Goal: Answer question/provide support: Share knowledge or assist other users

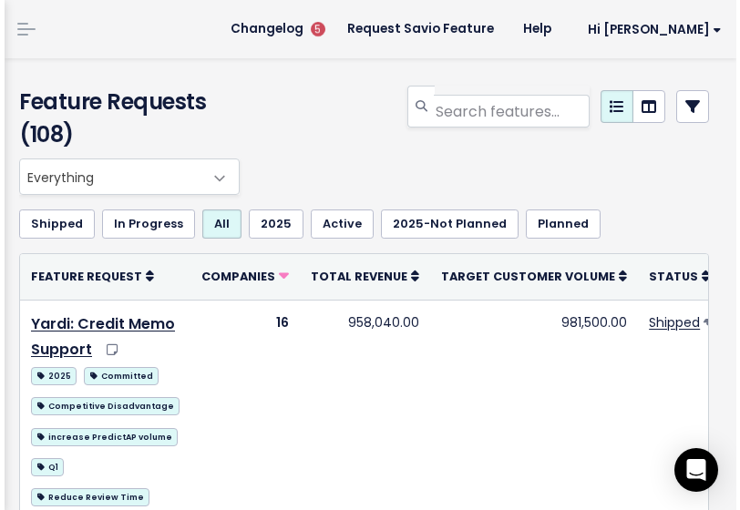
scroll to position [1, 0]
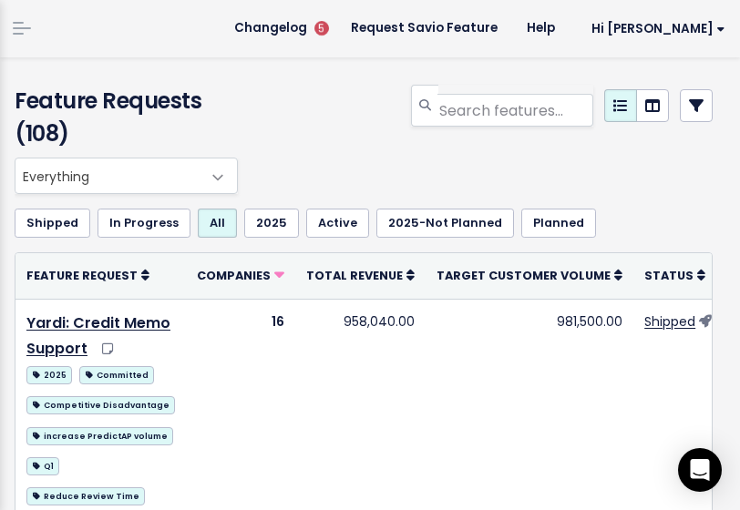
click at [274, 114] on div at bounding box center [485, 121] width 484 height 73
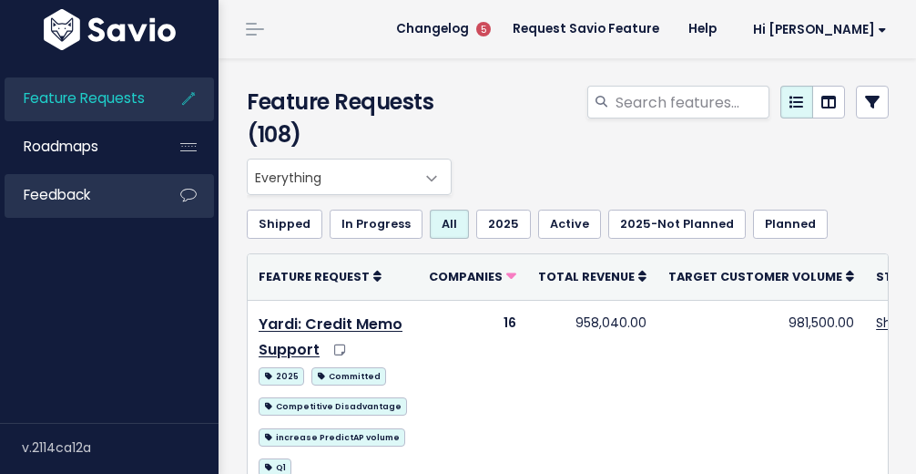
click at [150, 204] on li "Feedback" at bounding box center [110, 196] width 210 height 44
click at [139, 209] on link "Feedback" at bounding box center [78, 195] width 147 height 42
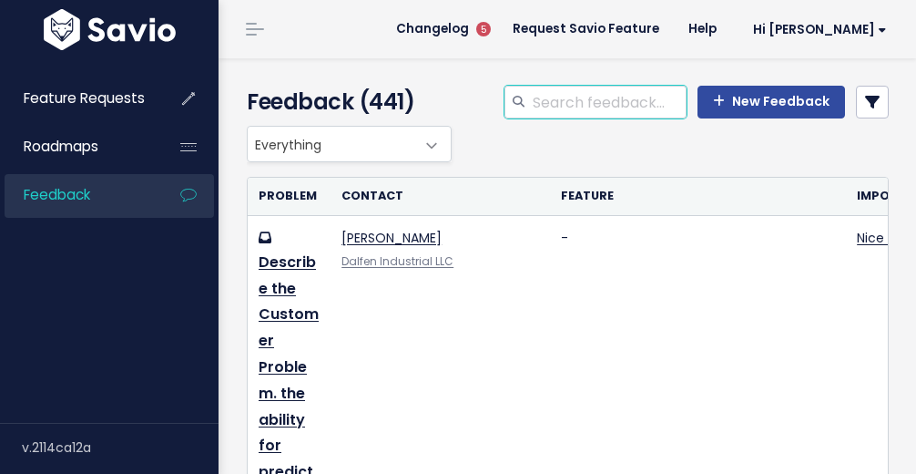
click at [603, 107] on input "search" at bounding box center [609, 102] width 156 height 33
type input "welltower"
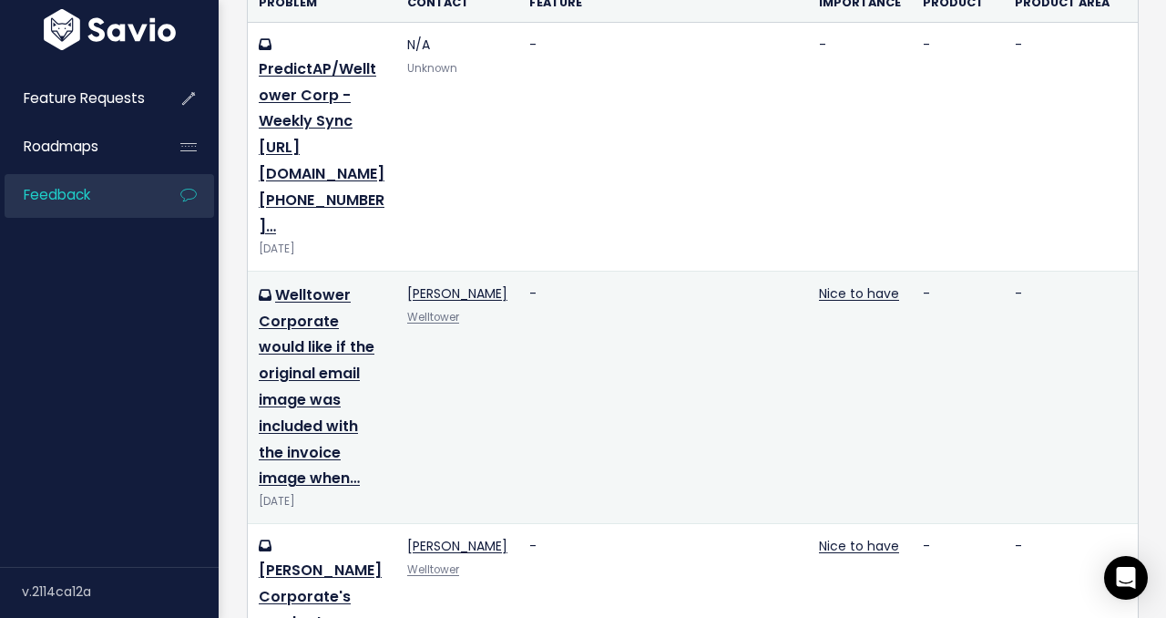
scroll to position [240, 0]
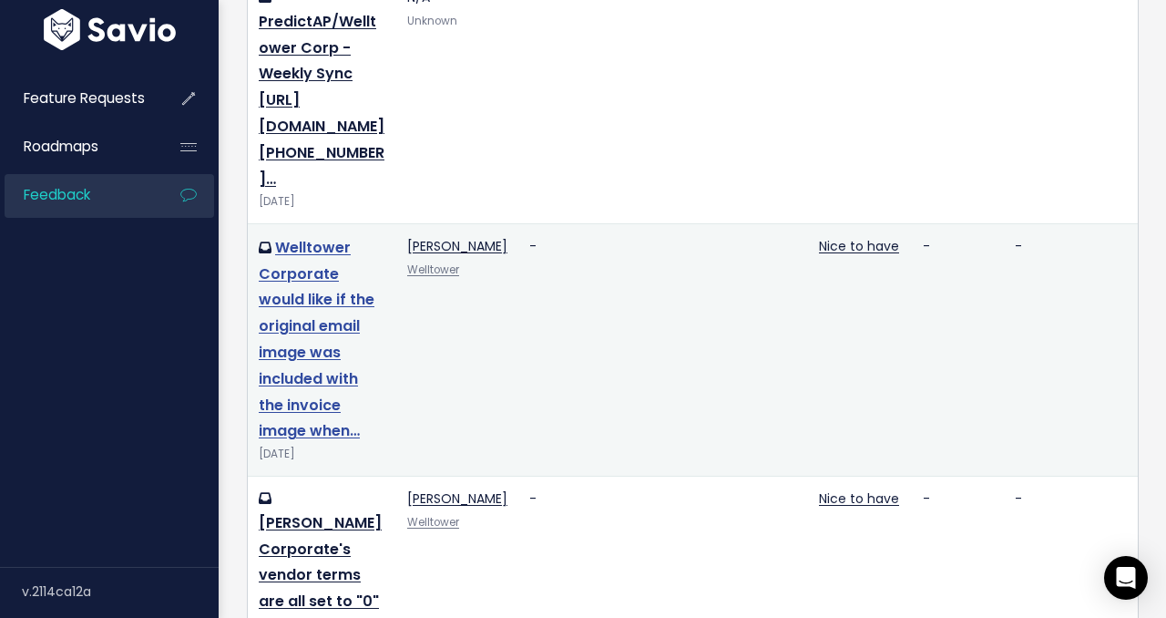
click at [321, 272] on link "Welltower Corporate would like if the original email image was included with th…" at bounding box center [317, 339] width 116 height 205
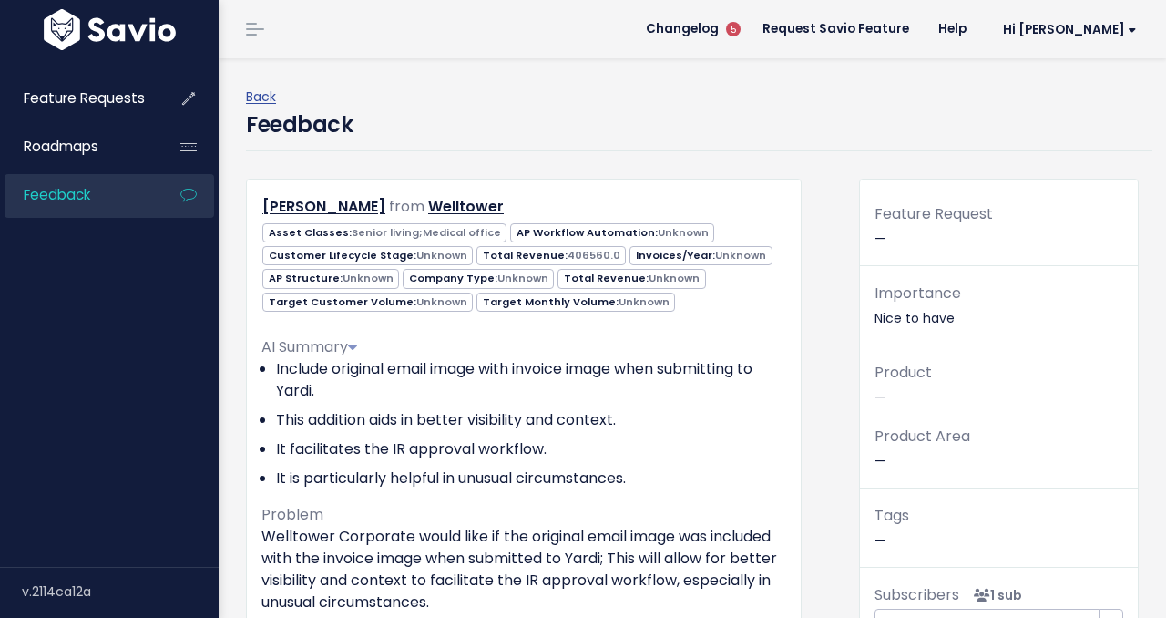
drag, startPoint x: 1027, startPoint y: 320, endPoint x: 962, endPoint y: 321, distance: 64.7
click at [1027, 320] on p "Importance [GEOGRAPHIC_DATA] to have" at bounding box center [998, 305] width 249 height 49
click at [907, 320] on p "Importance [GEOGRAPHIC_DATA] to have" at bounding box center [998, 305] width 249 height 49
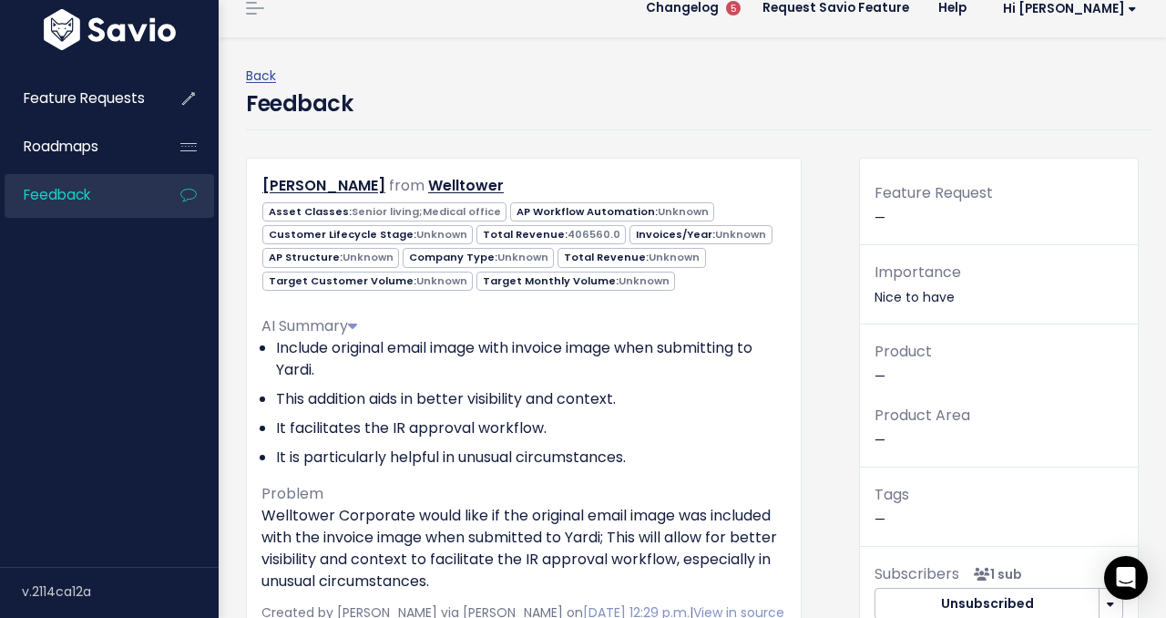
scroll to position [24, 0]
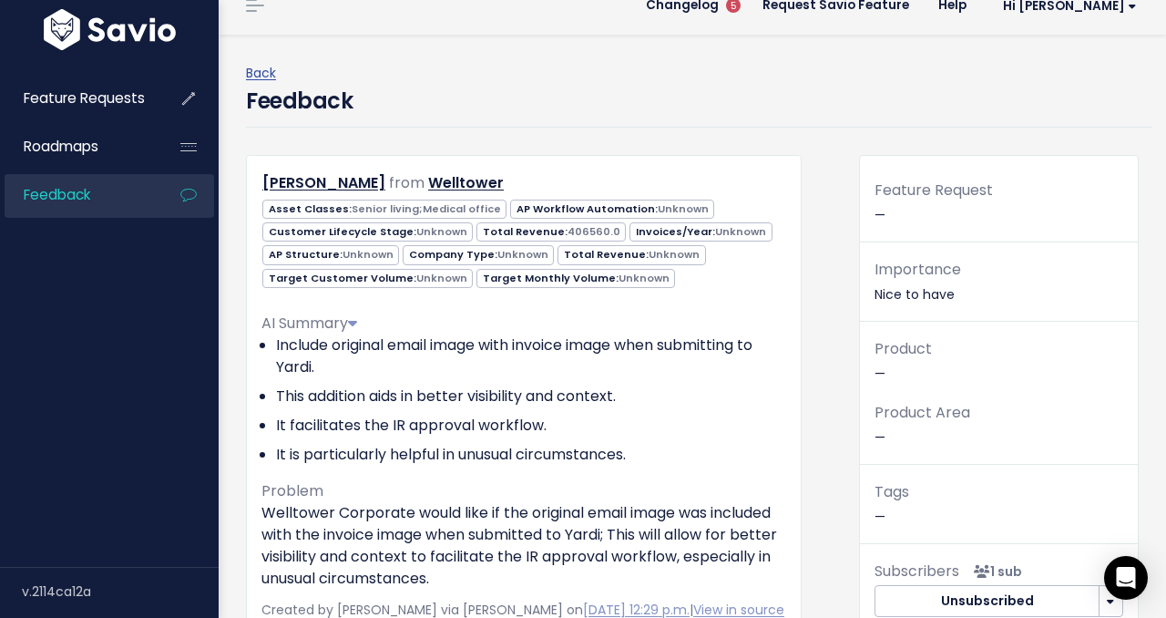
click at [934, 294] on p "Importance [GEOGRAPHIC_DATA] to have" at bounding box center [998, 281] width 249 height 49
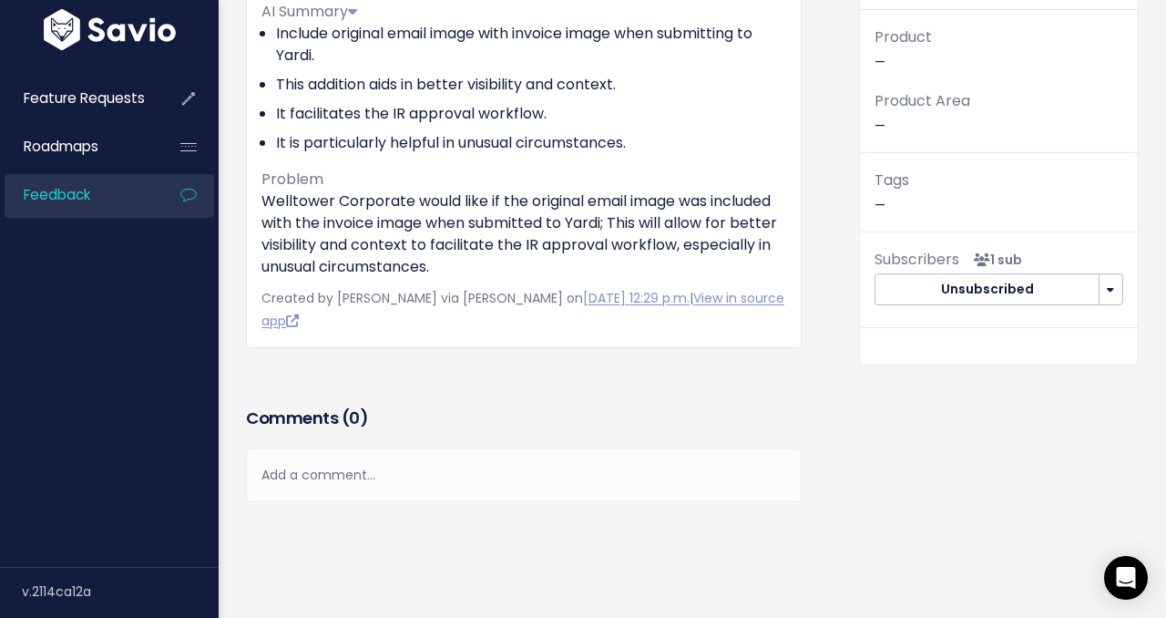
scroll to position [336, 0]
click at [1113, 294] on button "button" at bounding box center [1111, 288] width 25 height 33
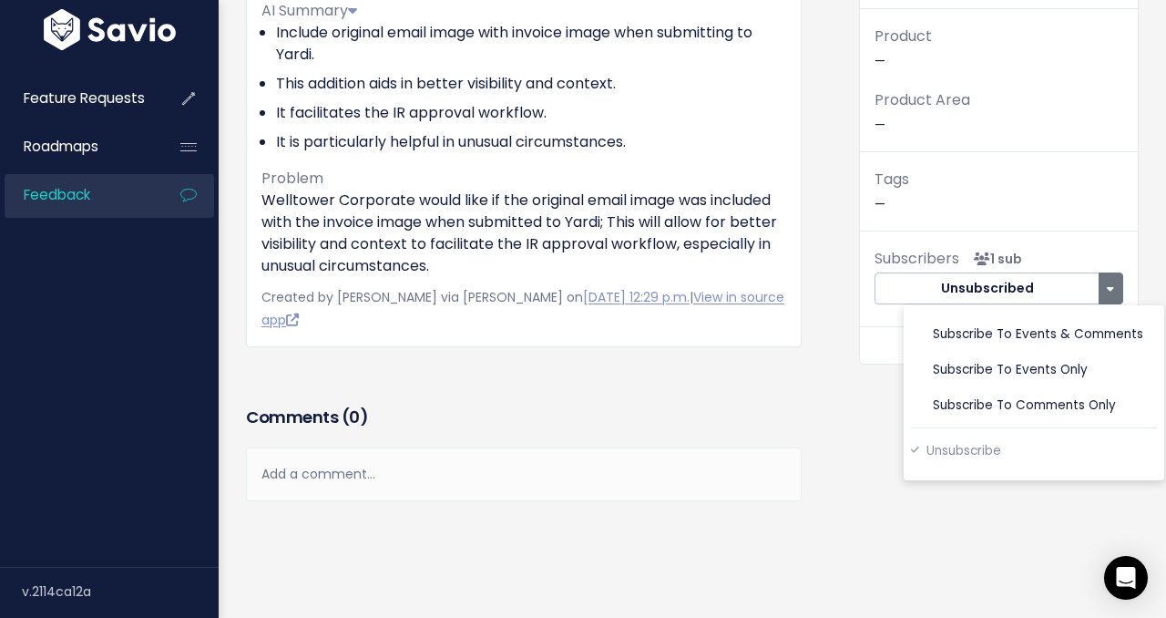
click at [845, 253] on div "Feature Request — Importance Nice to have Product — Product Area — Tags — Subsc…" at bounding box center [998, 212] width 307 height 741
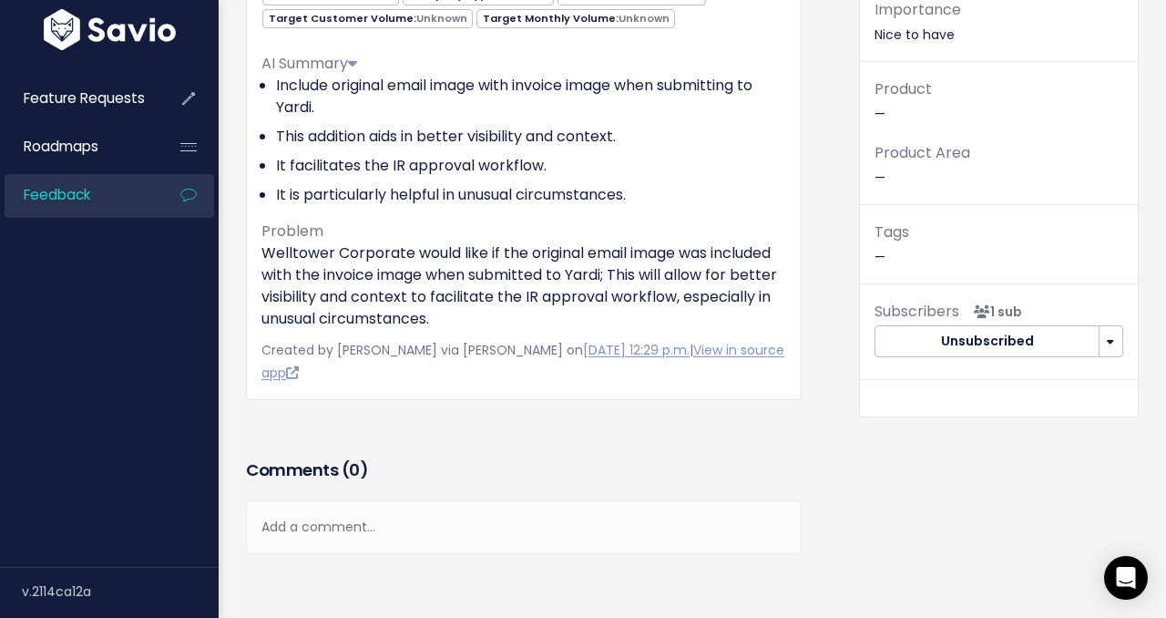
scroll to position [280, 0]
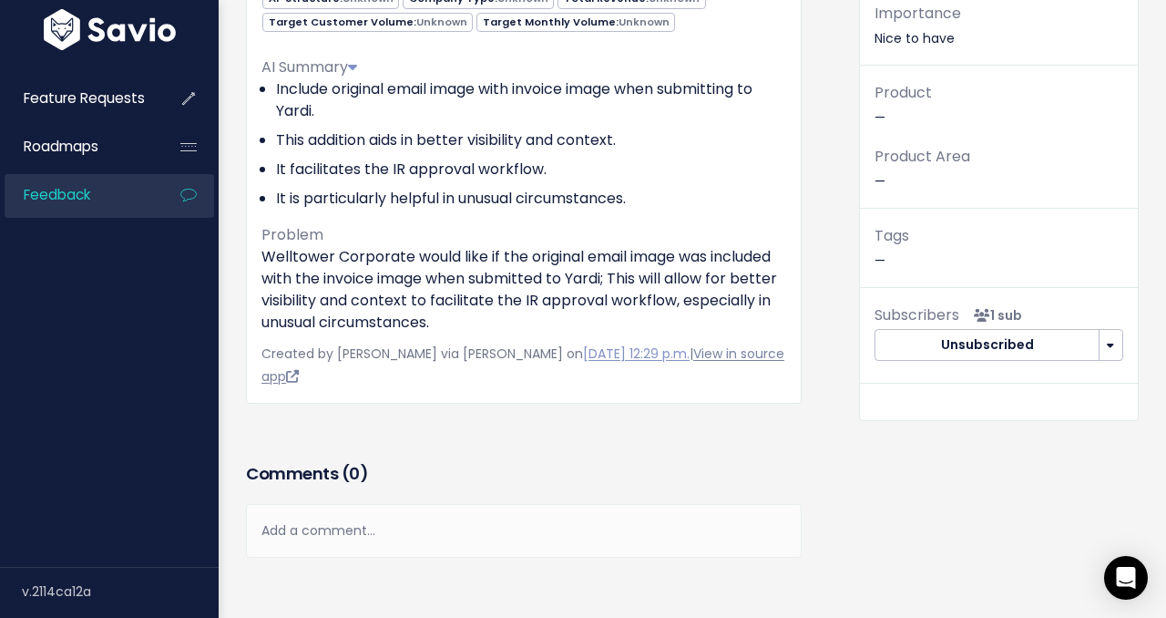
click at [721, 352] on link "View in source app" at bounding box center [522, 364] width 523 height 41
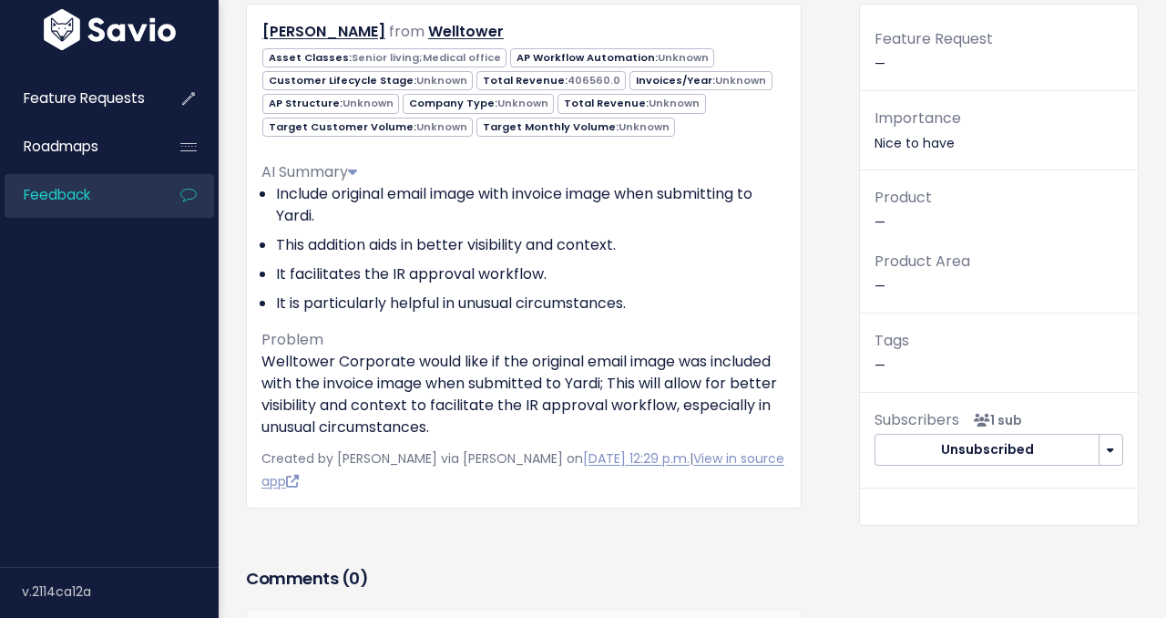
scroll to position [168, 0]
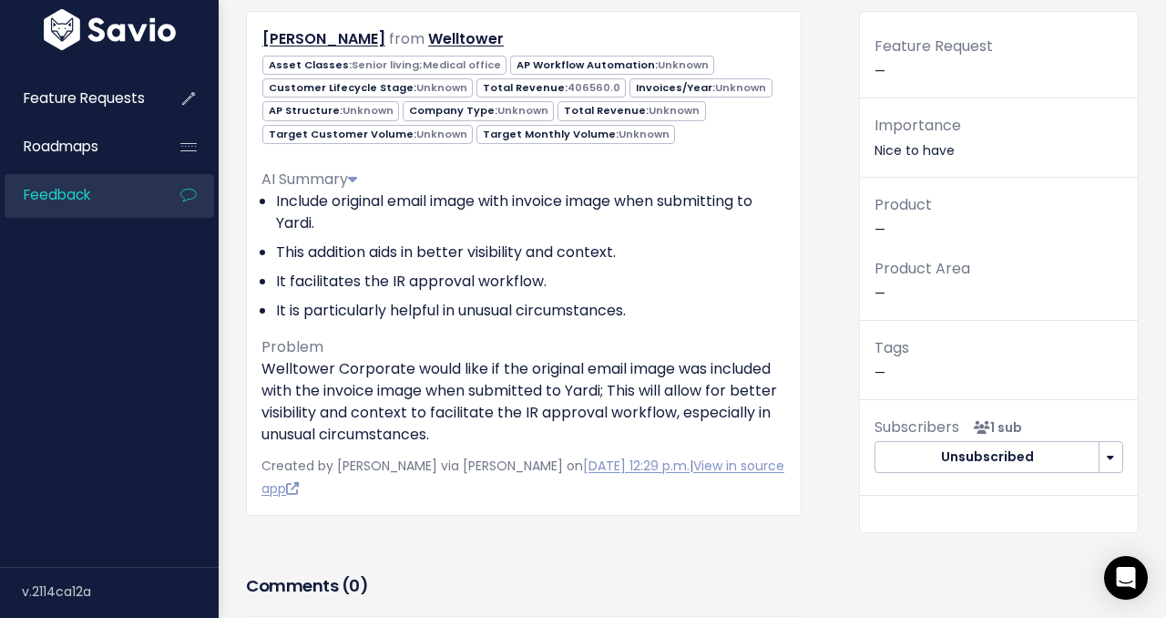
click at [897, 144] on p "Importance [GEOGRAPHIC_DATA] to have" at bounding box center [998, 137] width 249 height 49
click at [893, 75] on div "Feature Request —" at bounding box center [999, 66] width 278 height 65
drag, startPoint x: 978, startPoint y: 146, endPoint x: 994, endPoint y: 146, distance: 15.5
click at [993, 146] on p "Importance [GEOGRAPHIC_DATA] to have" at bounding box center [998, 137] width 249 height 49
click at [993, 146] on p "Importance Nice to have" at bounding box center [998, 137] width 249 height 49
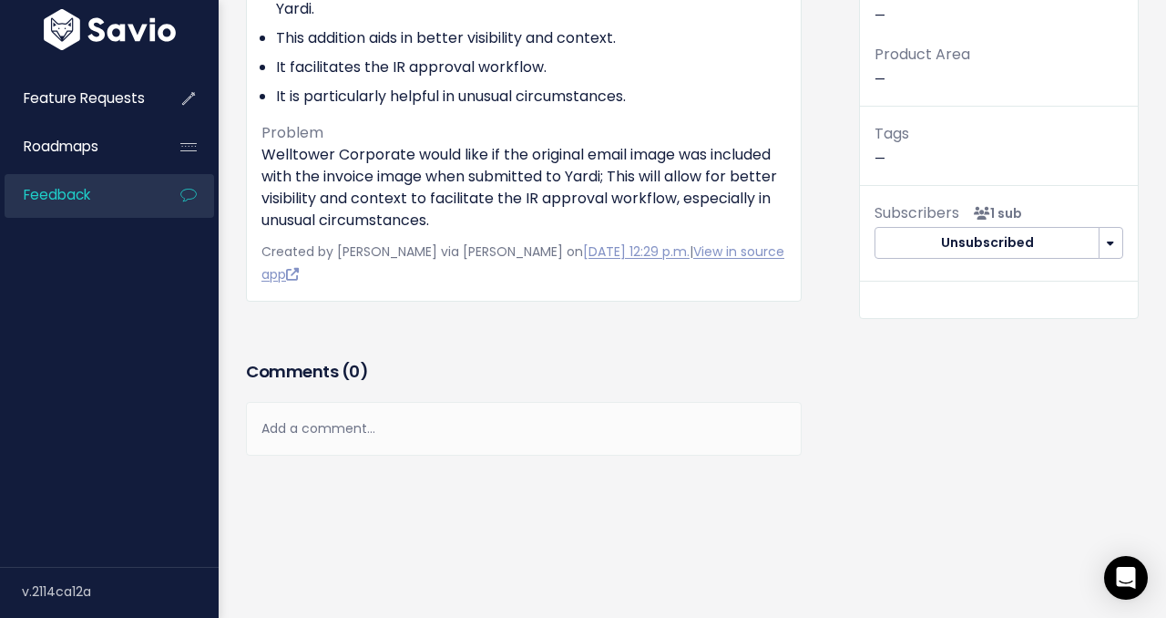
scroll to position [383, 0]
click at [386, 422] on div "Add a comment..." at bounding box center [524, 427] width 556 height 54
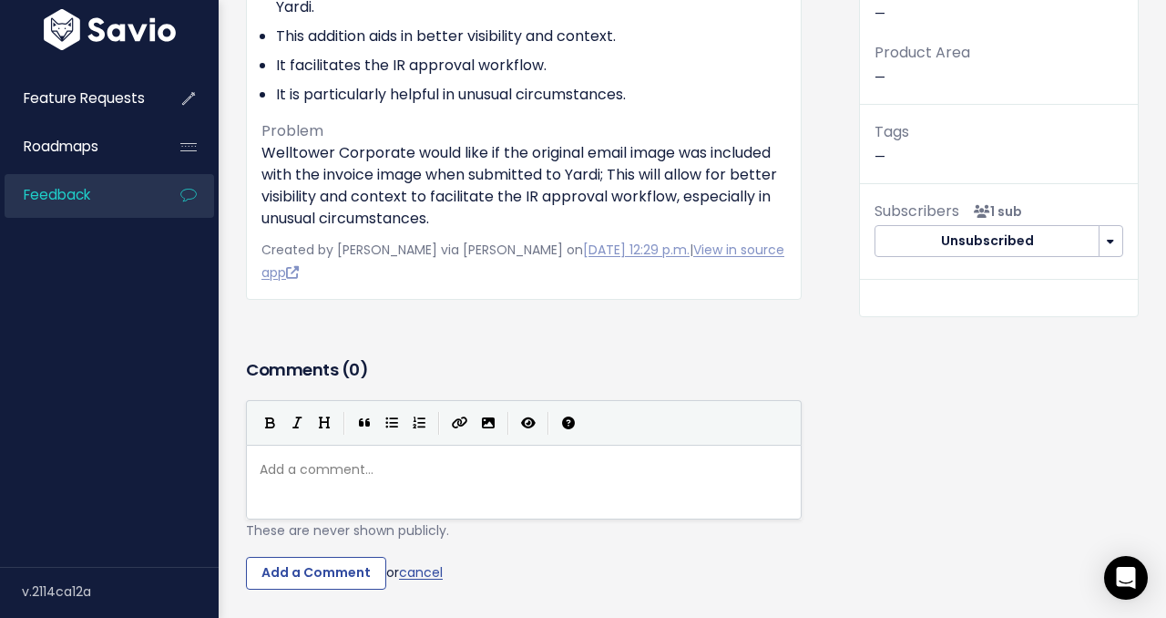
scroll to position [386, 0]
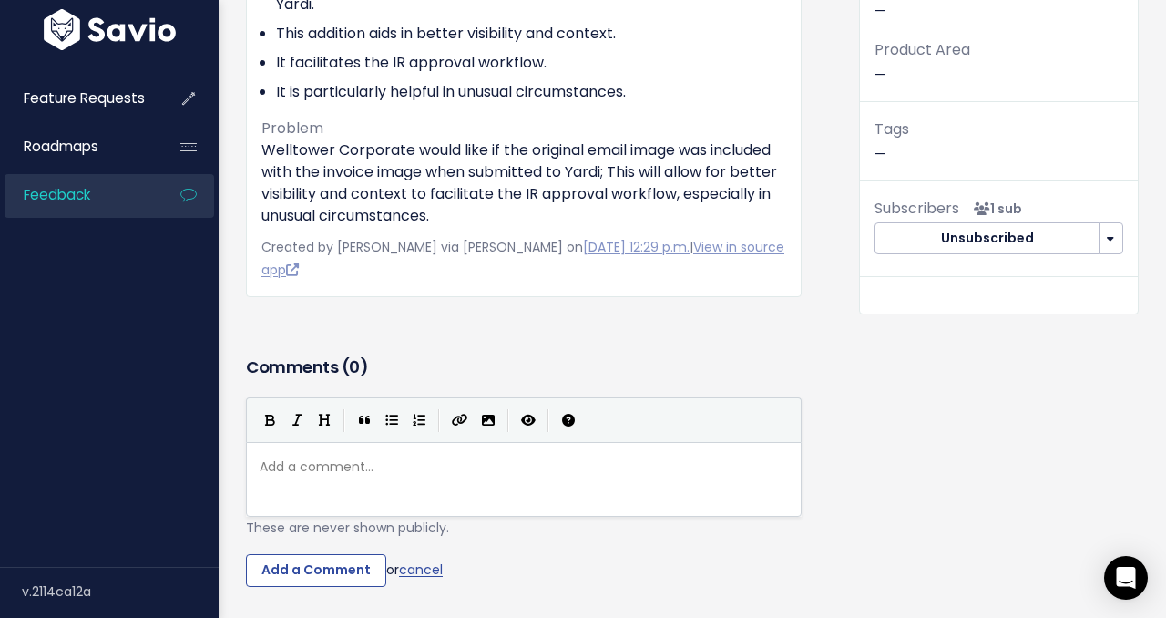
type textarea "Of"
type textarea "("
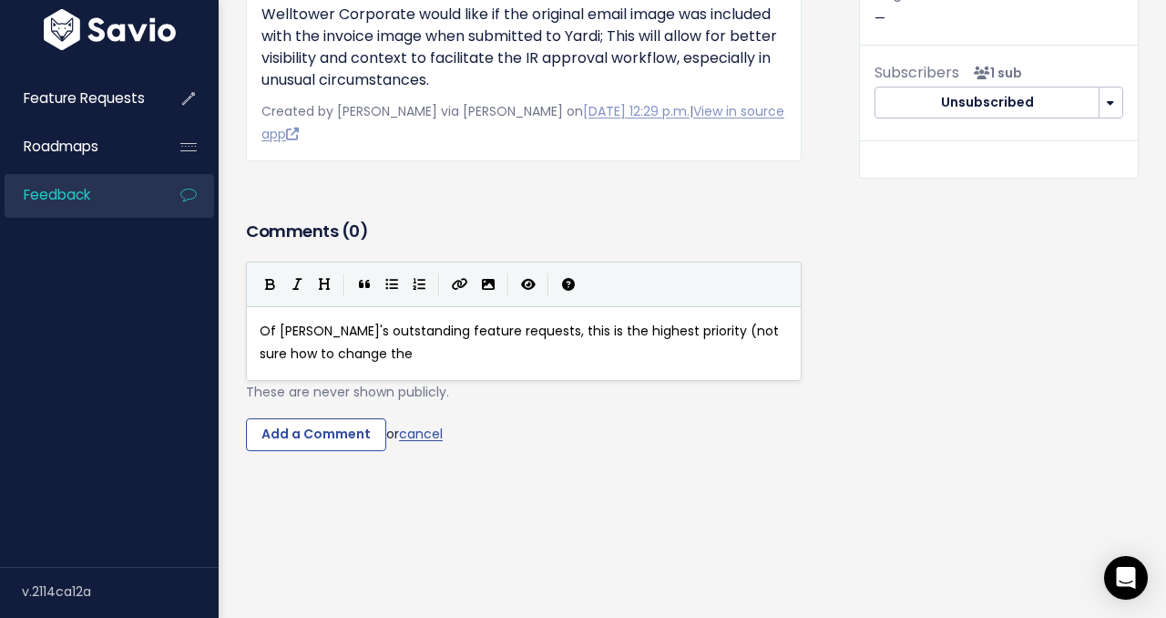
scroll to position [525, 0]
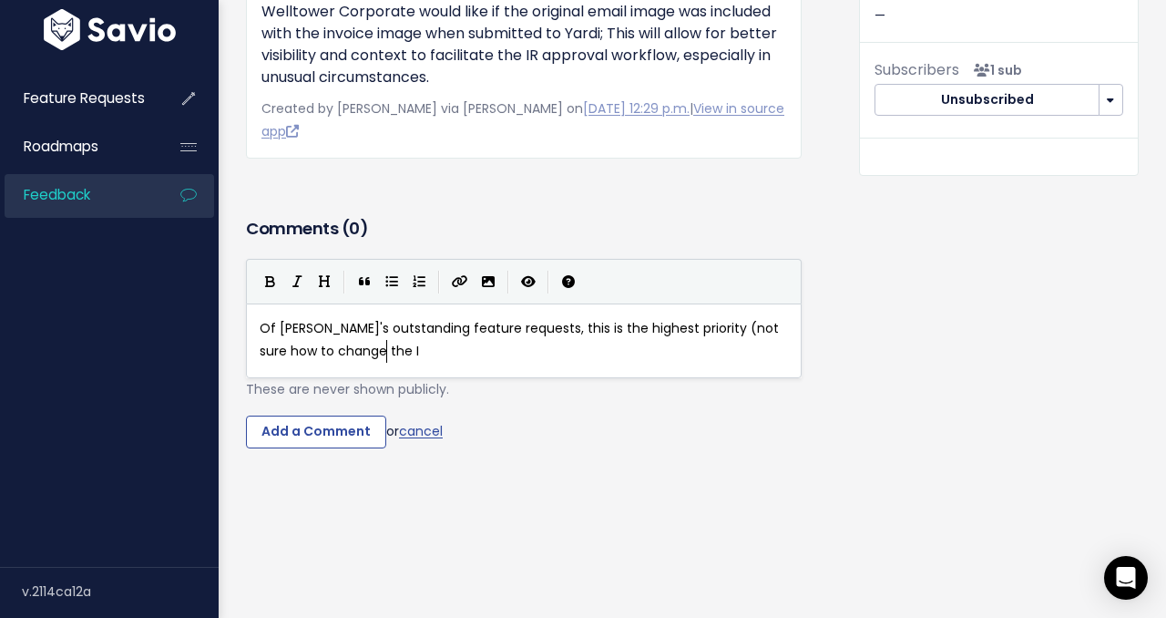
type textarea "Of Welltower's outstanding feature requests, this is the highest priority (not …"
type textarea "mportanc)"
click at [496, 354] on pre "Of Welltower's outstanding feature requests, this is the highest priority (not …" at bounding box center [524, 340] width 536 height 46
click at [593, 331] on span "Of Welltower's outstanding feature requests, this is the highest priority (not …" at bounding box center [521, 339] width 523 height 41
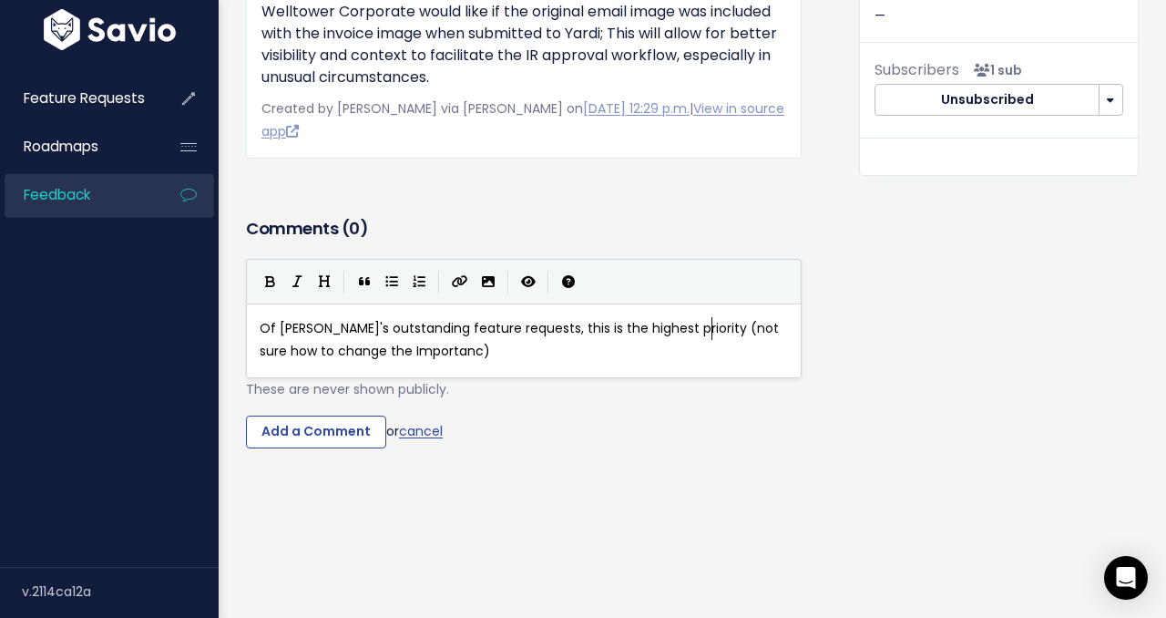
click at [712, 330] on span "Of Welltower's outstanding feature requests, this is the highest priority (not …" at bounding box center [521, 339] width 523 height 41
click at [281, 343] on span "Of Welltower's outstanding feature requests, this is the highest priority (not …" at bounding box center [521, 339] width 523 height 41
type textarea "I'm able"
drag, startPoint x: 527, startPoint y: 360, endPoint x: 455, endPoint y: 355, distance: 73.0
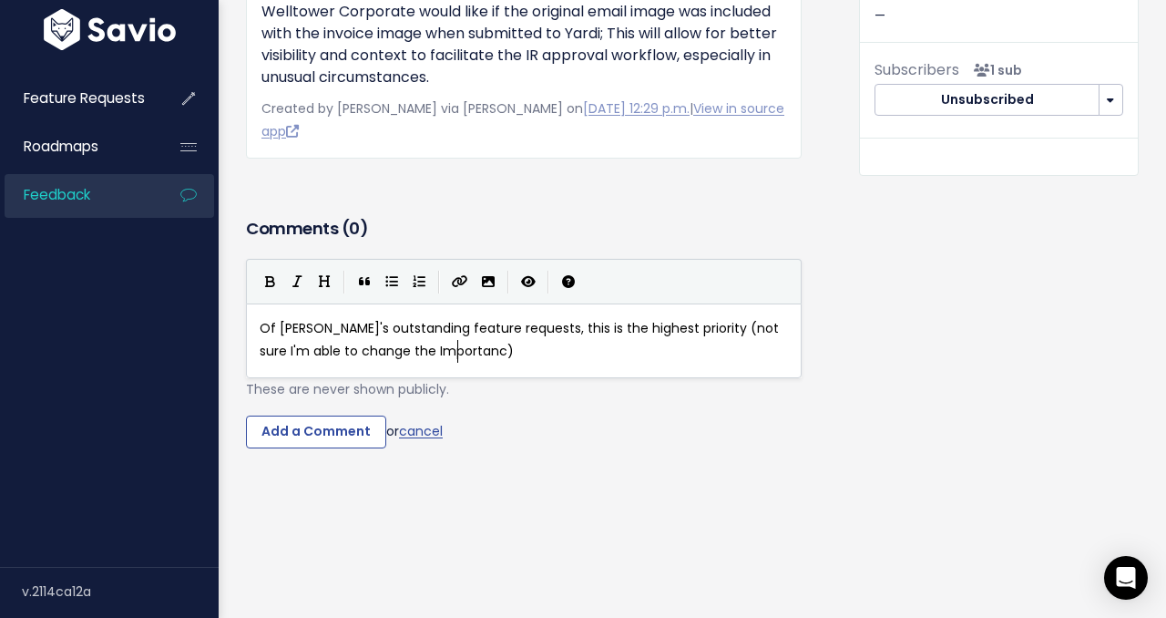
click at [525, 360] on pre "Of Welltower's outstanding feature requests, this is the highest priority (not …" at bounding box center [524, 340] width 536 height 46
click at [449, 353] on span "Of Welltower's outstanding feature requests, this is the highest priority (not …" at bounding box center [521, 339] width 523 height 41
type textarea "e'"
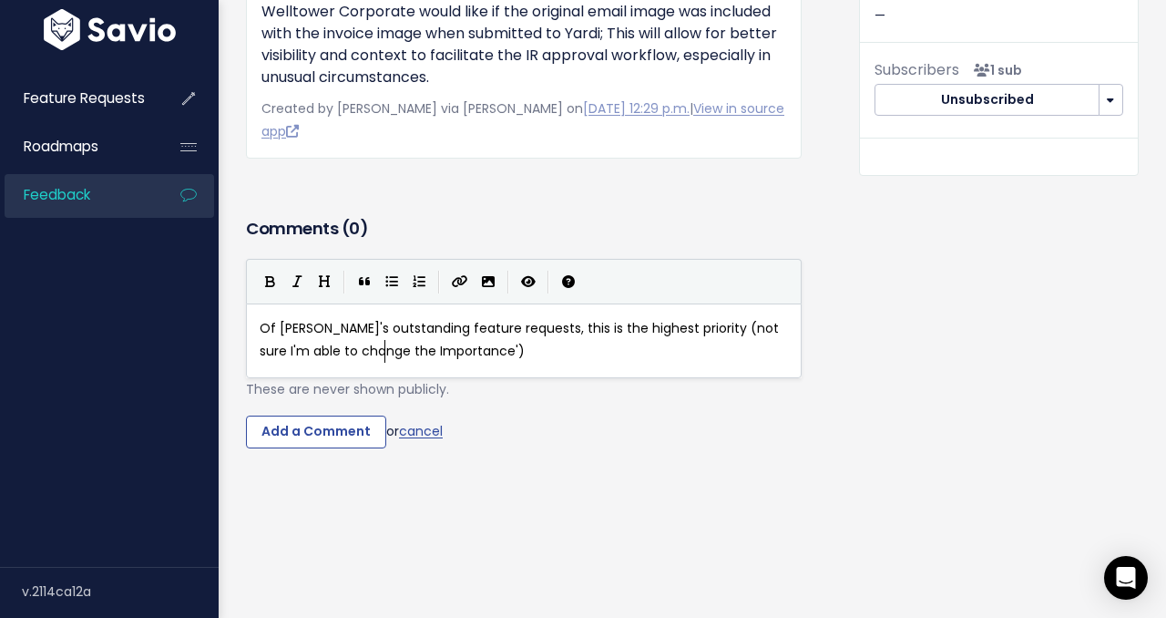
drag, startPoint x: 383, startPoint y: 350, endPoint x: 622, endPoint y: 363, distance: 240.0
click at [383, 350] on span "Of Welltower's outstanding feature requests, this is the highest priority (not …" at bounding box center [521, 339] width 523 height 41
type textarea "'"
drag, startPoint x: 462, startPoint y: 352, endPoint x: 588, endPoint y: 356, distance: 126.7
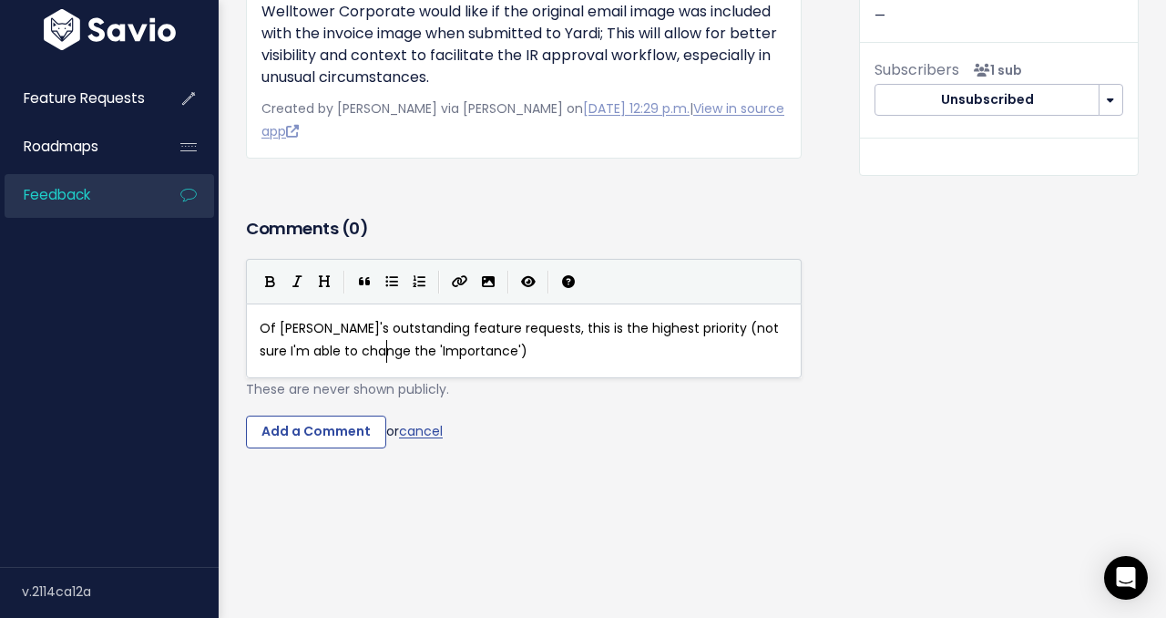
click at [461, 352] on span "Of Welltower's outstanding feature requests, this is the highest priority (not …" at bounding box center [521, 339] width 523 height 41
type textarea "to Must Have"
type textarea "I'm"
drag, startPoint x: 767, startPoint y: 328, endPoint x: 287, endPoint y: 354, distance: 480.8
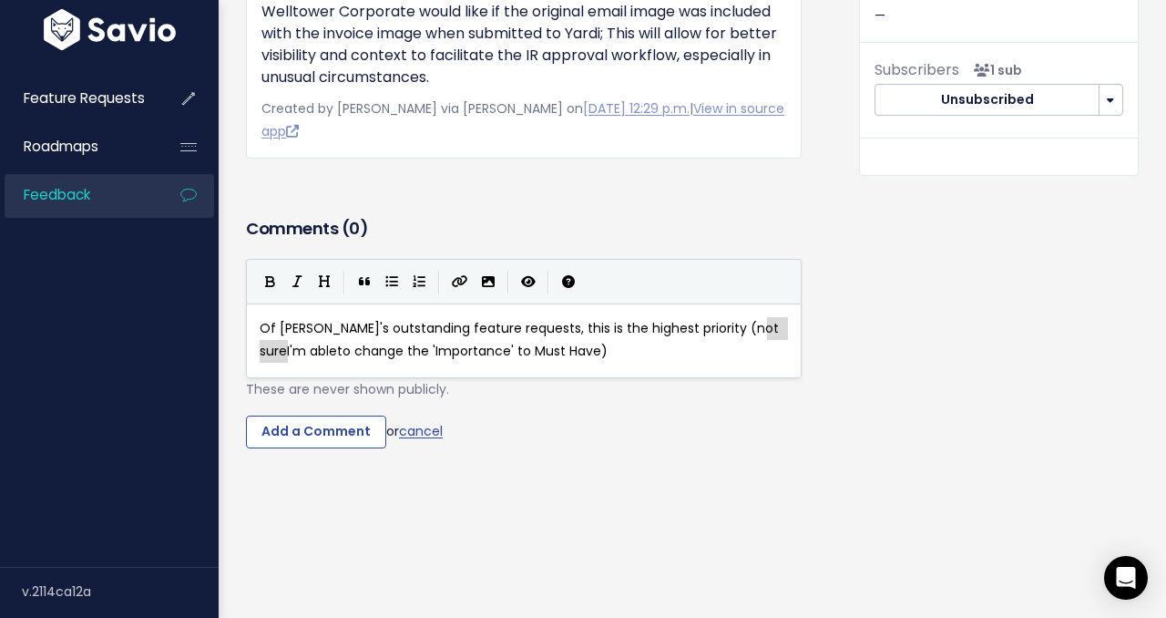
scroll to position [6, 26]
type textarea "how"
click at [285, 420] on input "Add a Comment" at bounding box center [316, 431] width 140 height 33
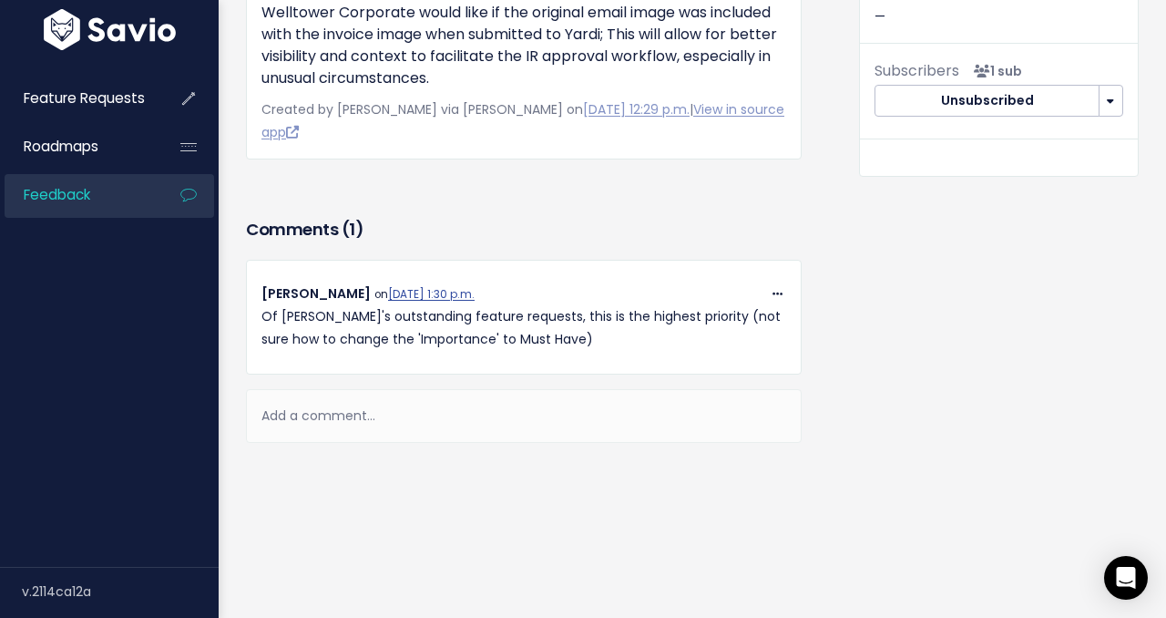
scroll to position [524, 0]
drag, startPoint x: 598, startPoint y: 315, endPoint x: 679, endPoint y: 310, distance: 81.3
click at [679, 310] on p "Of Welltower's outstanding feature requests, this is the highest priority (not …" at bounding box center [523, 328] width 525 height 46
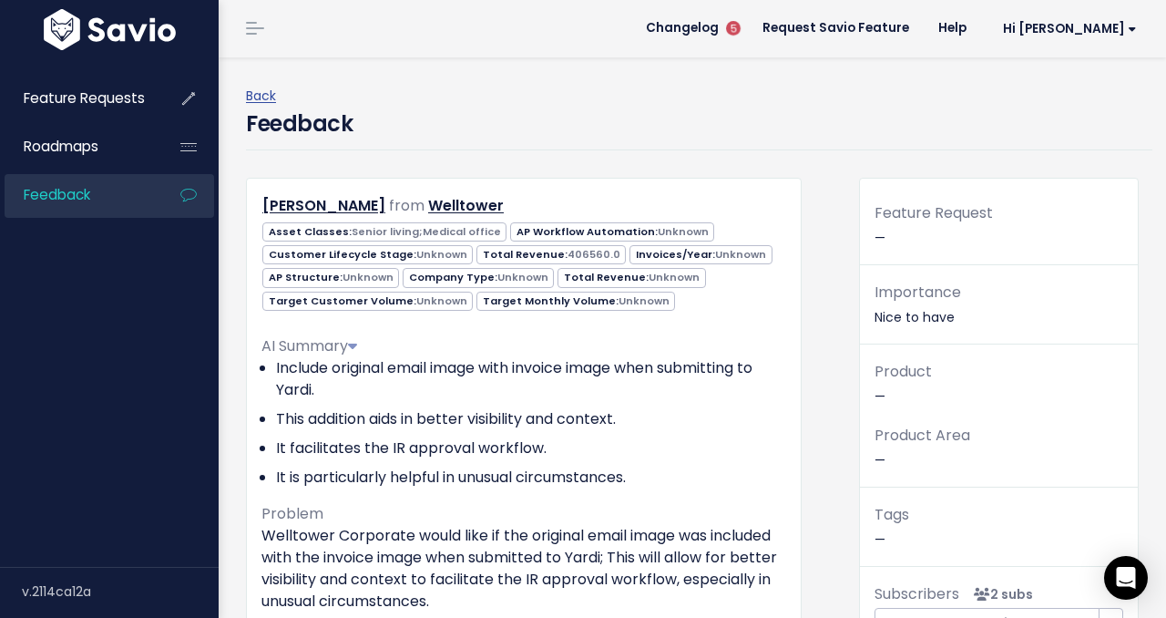
scroll to position [34, 0]
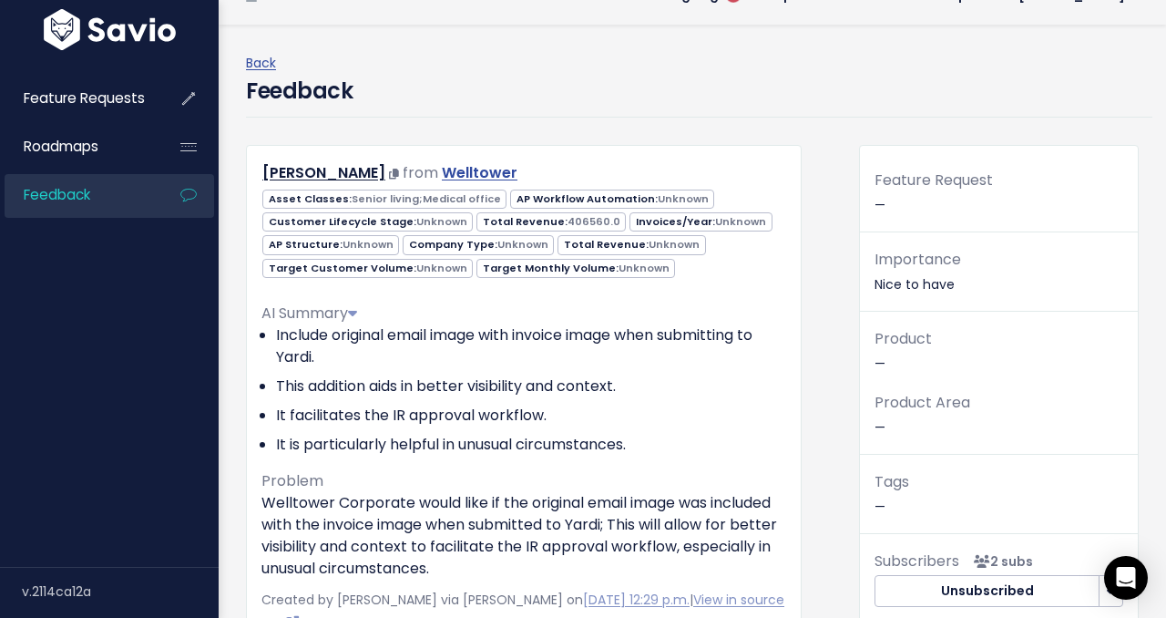
click at [451, 173] on link "Welltower" at bounding box center [480, 172] width 76 height 21
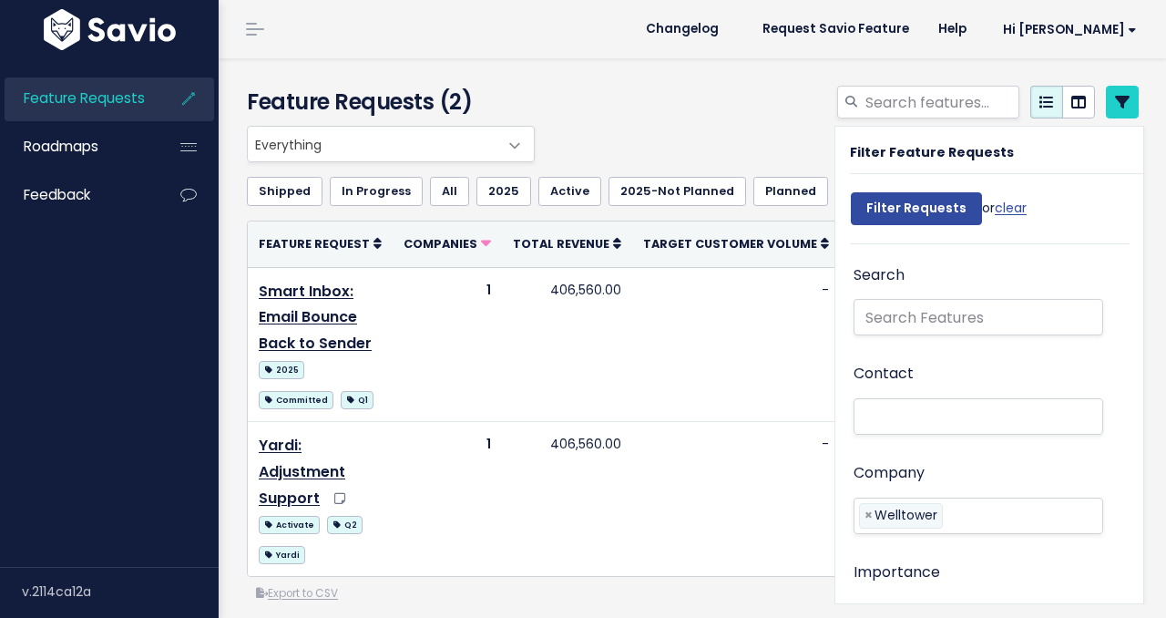
select select
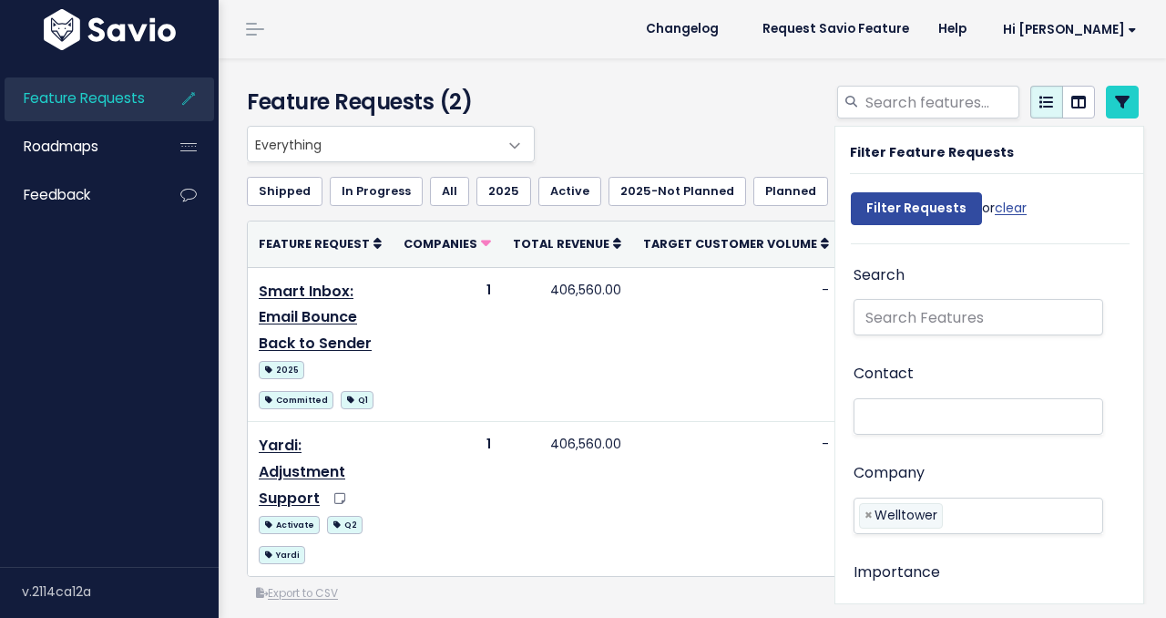
select select
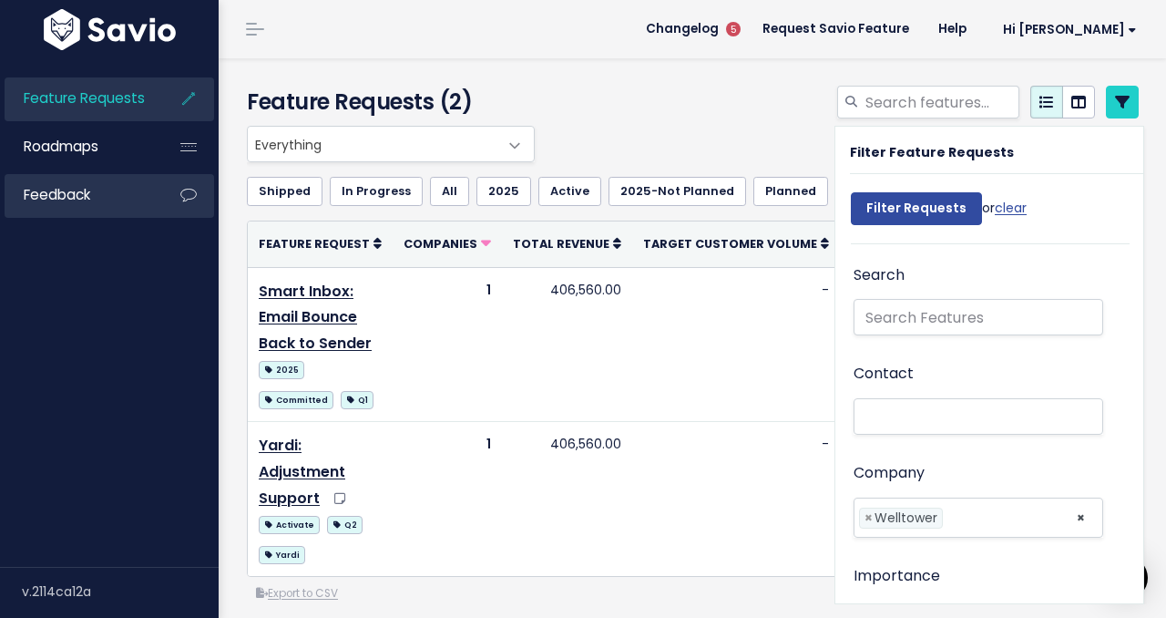
click at [113, 205] on link "Feedback" at bounding box center [78, 195] width 147 height 42
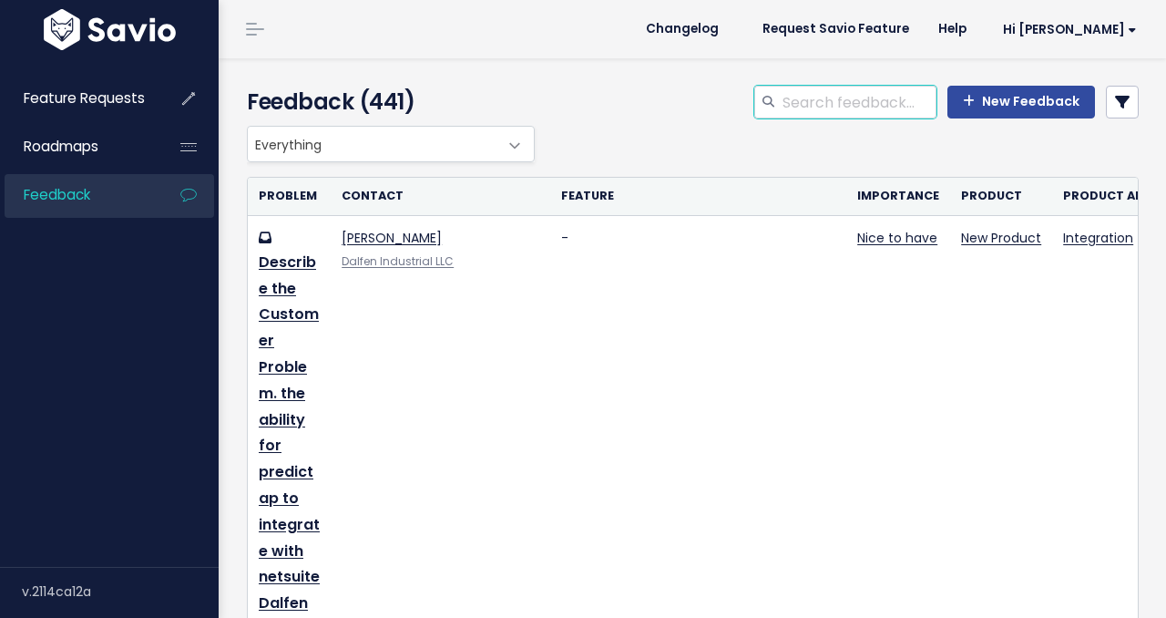
click at [851, 115] on input "search" at bounding box center [859, 102] width 156 height 33
type input "welltower"
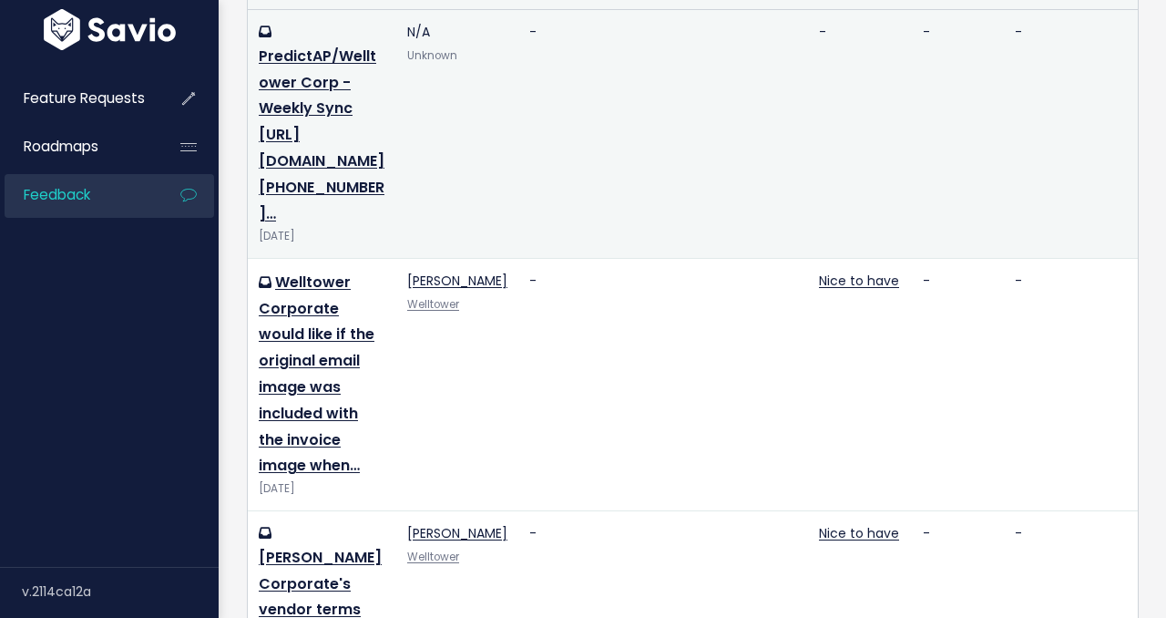
scroll to position [208, 0]
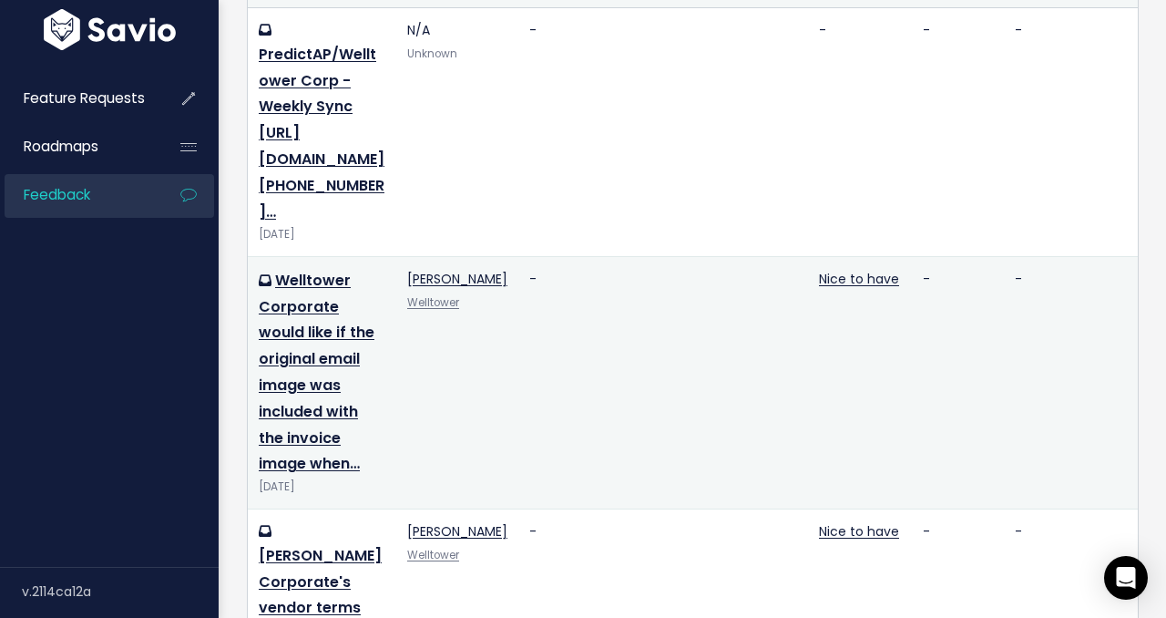
click at [925, 304] on td "-" at bounding box center [958, 382] width 92 height 252
click at [886, 288] on link "Nice to have" at bounding box center [859, 279] width 80 height 18
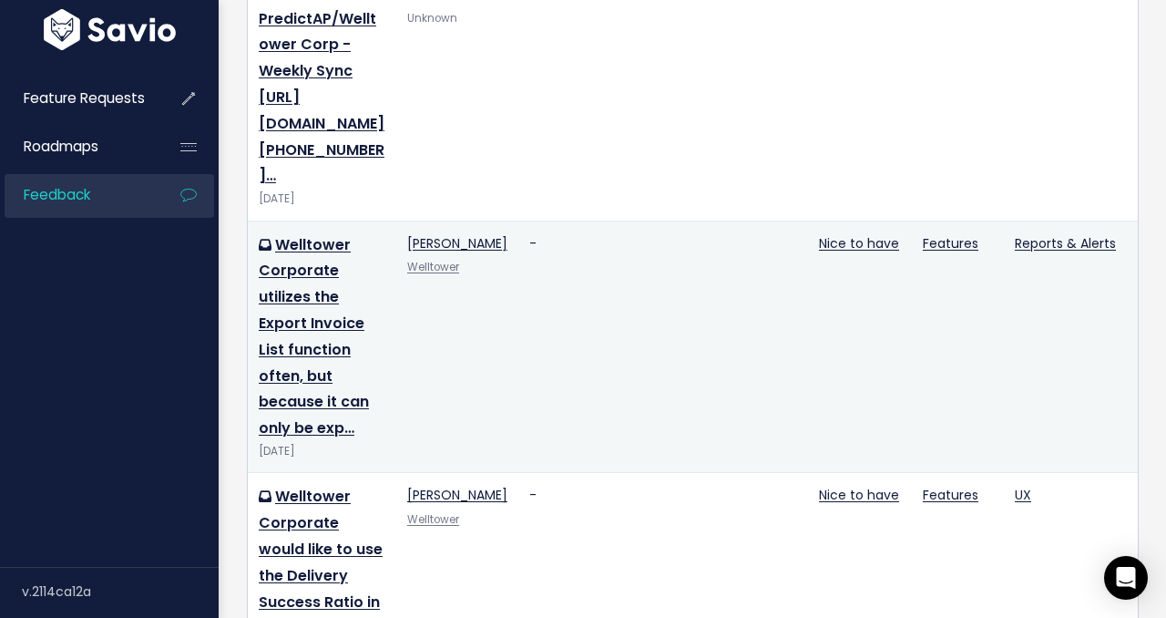
scroll to position [1062, 0]
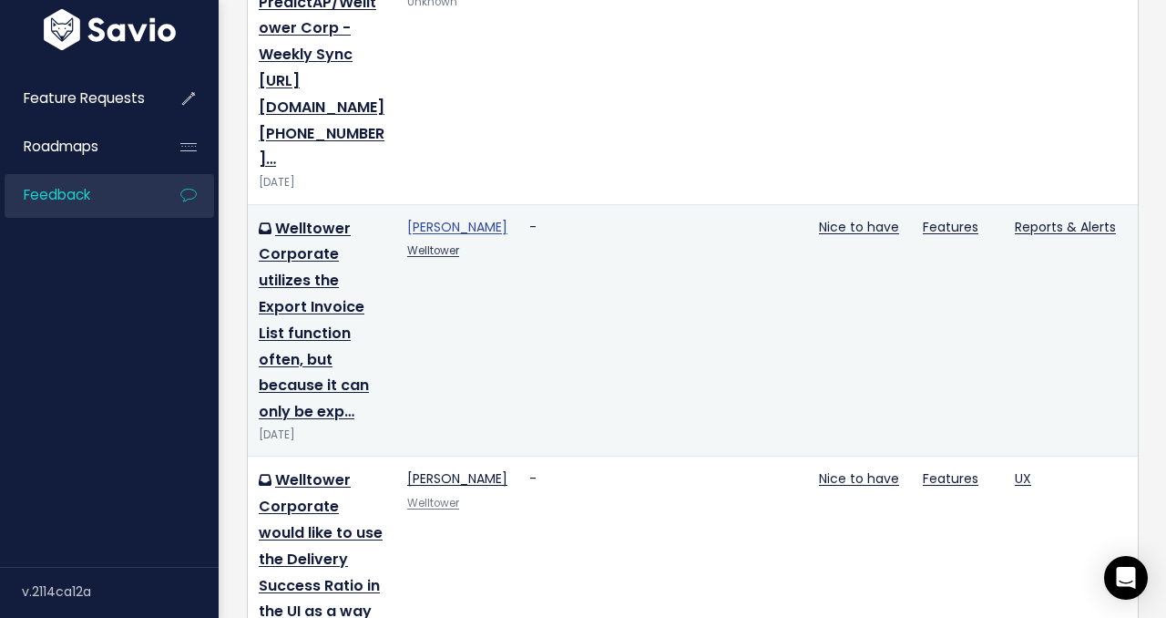
click at [412, 218] on link "[PERSON_NAME]" at bounding box center [457, 227] width 100 height 18
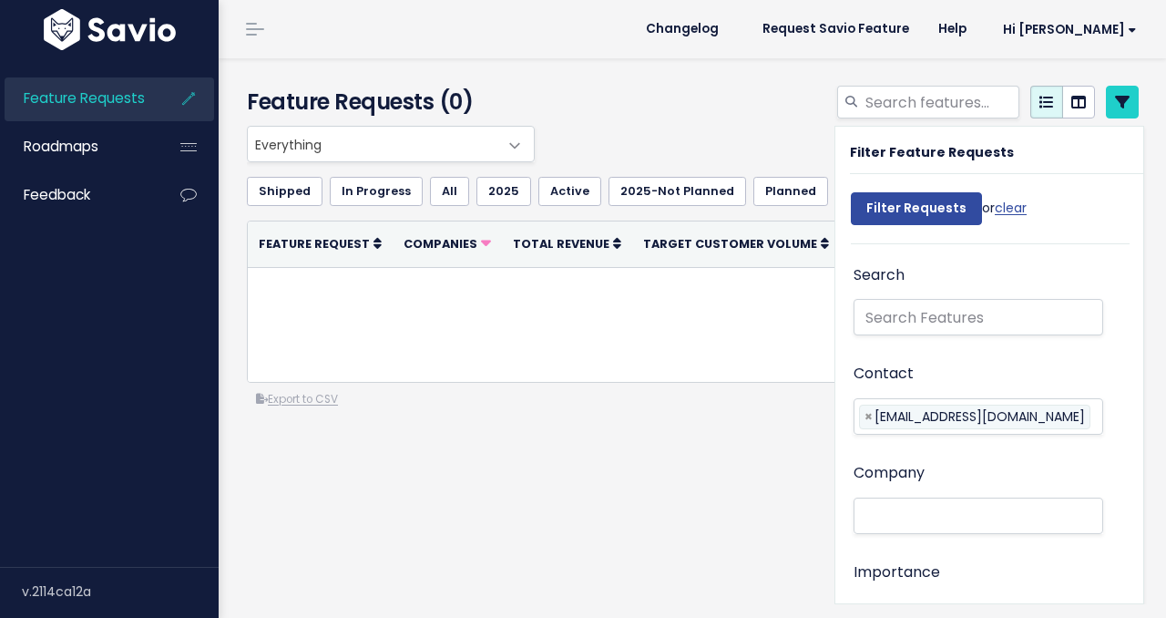
select select
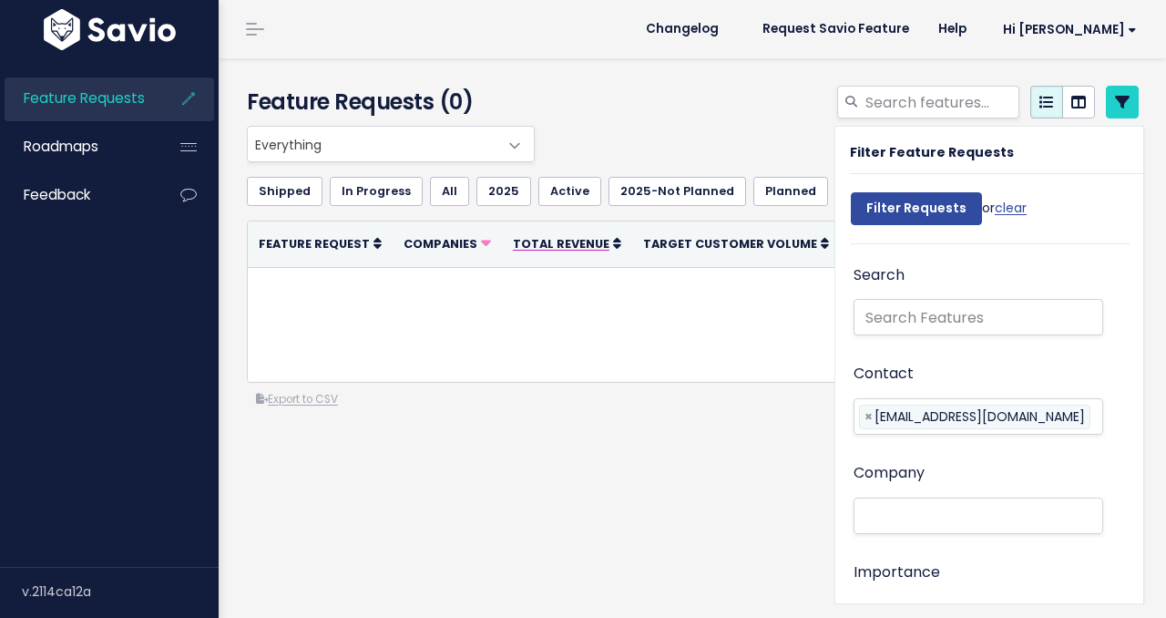
select select
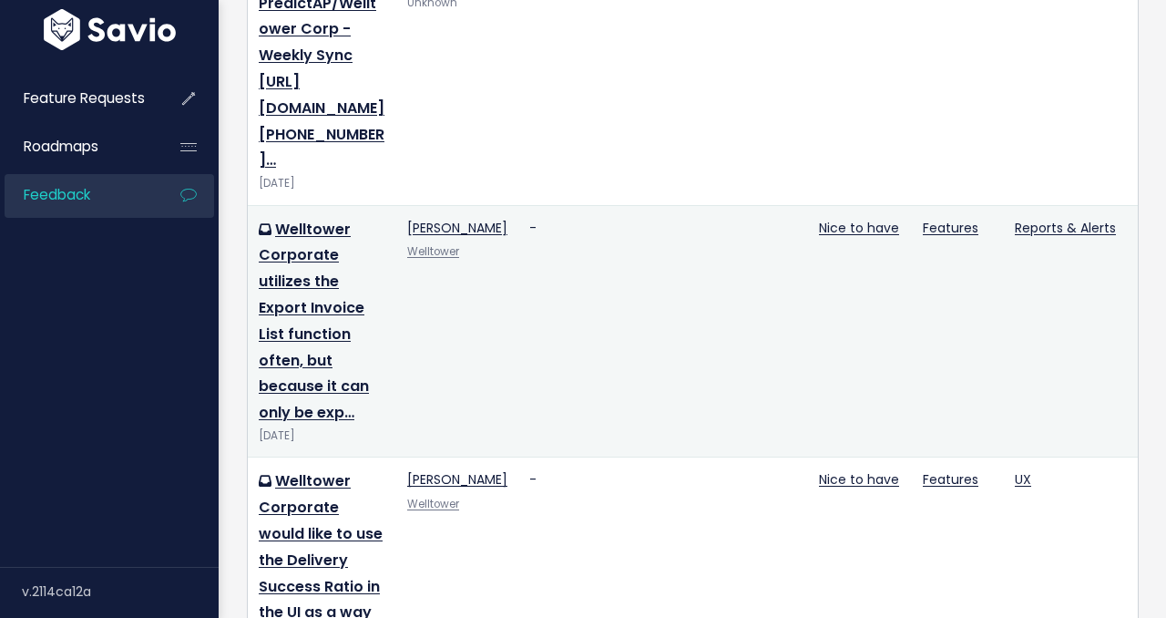
scroll to position [1062, 0]
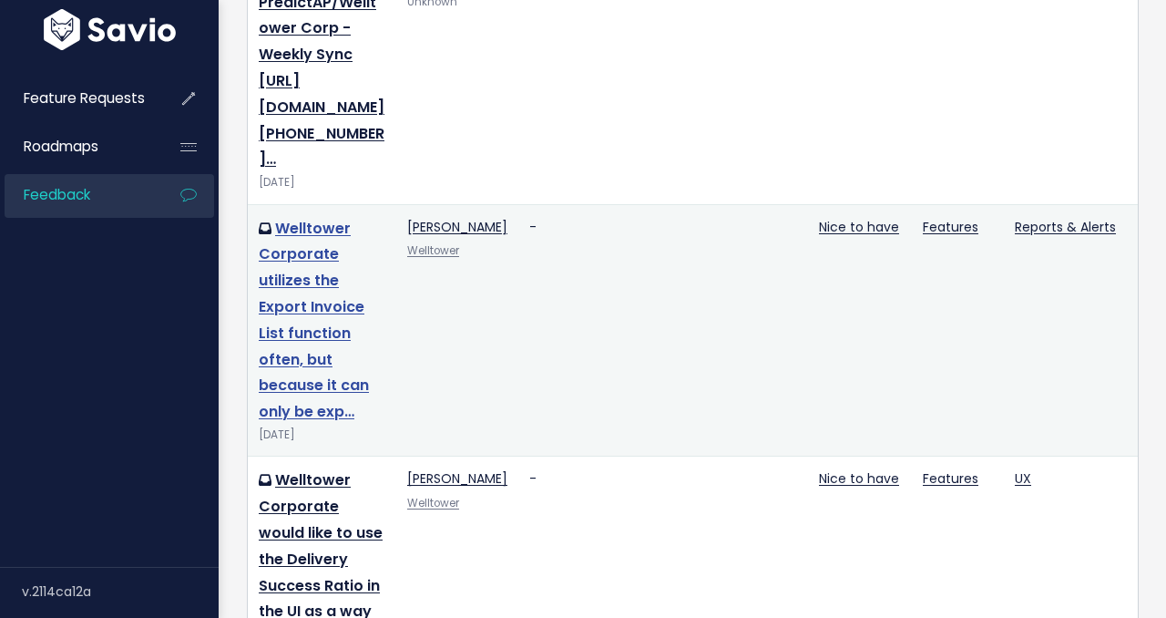
click at [313, 218] on link "Welltower Corporate utilizes the Export Invoice List function often, but becaus…" at bounding box center [314, 320] width 110 height 205
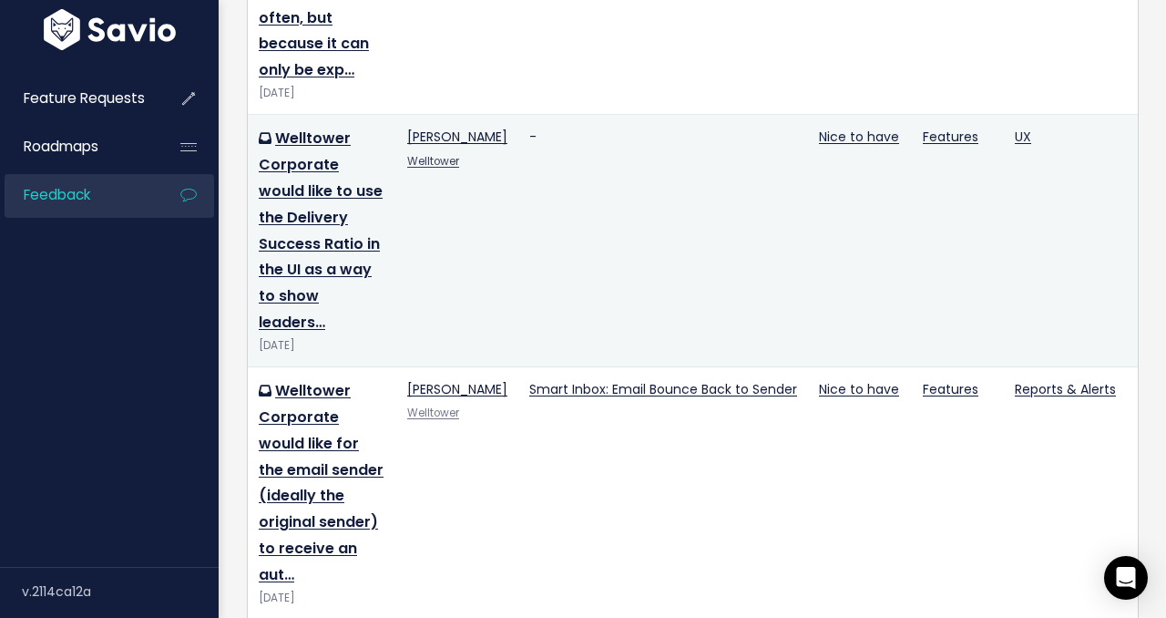
scroll to position [1401, 0]
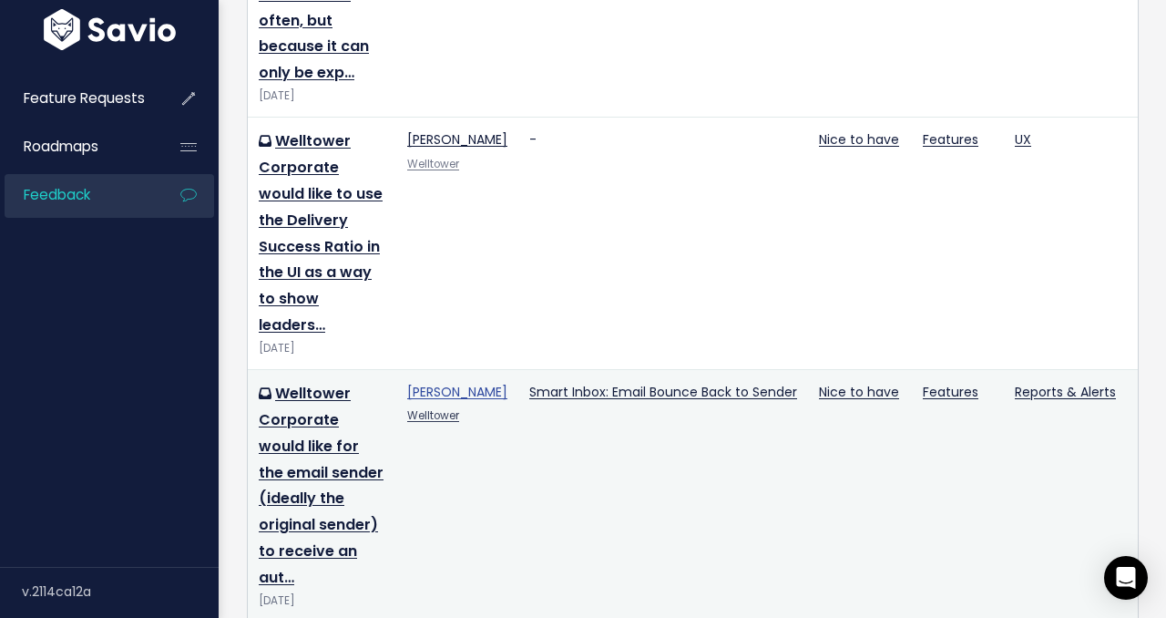
click at [416, 383] on link "[PERSON_NAME]" at bounding box center [457, 392] width 100 height 18
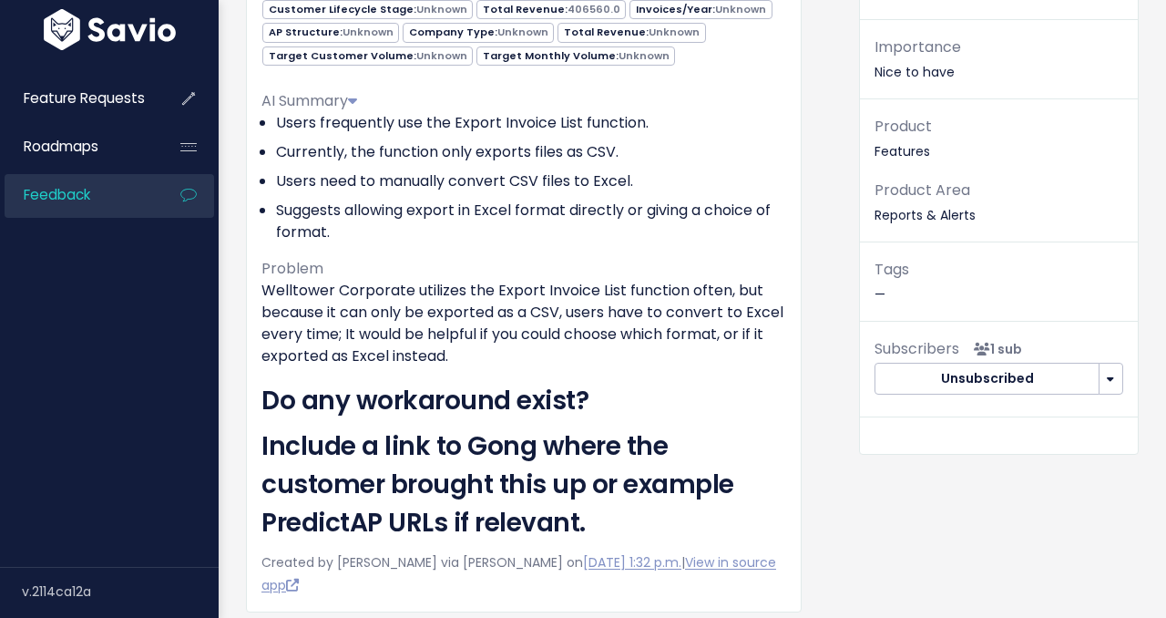
scroll to position [271, 0]
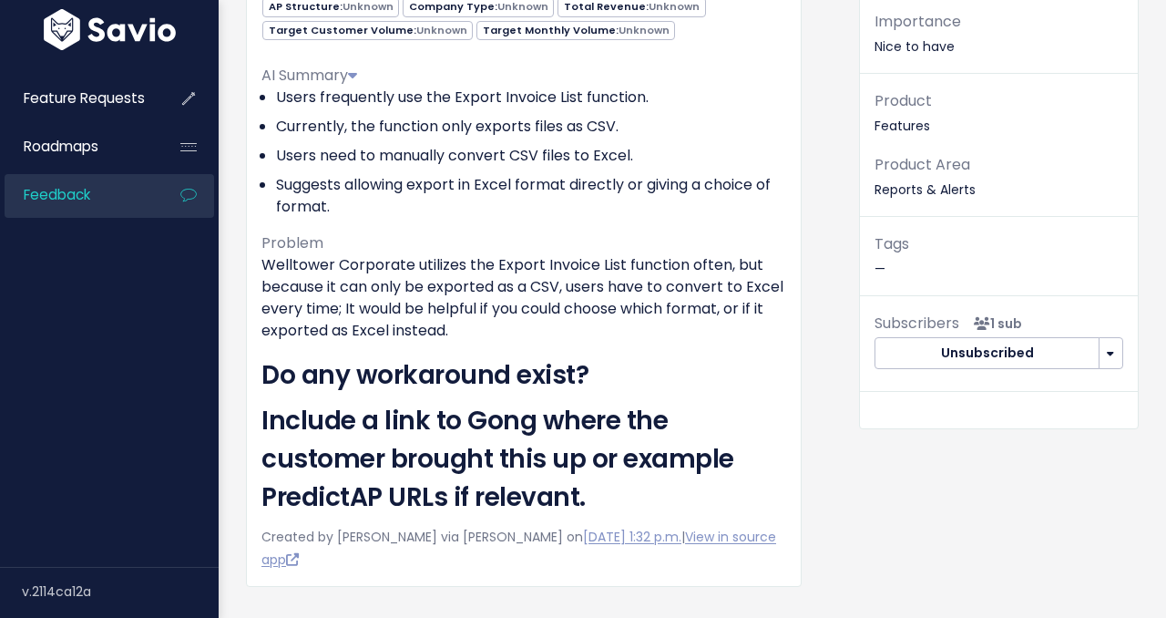
click at [948, 48] on p "Importance Nice to have" at bounding box center [998, 33] width 249 height 49
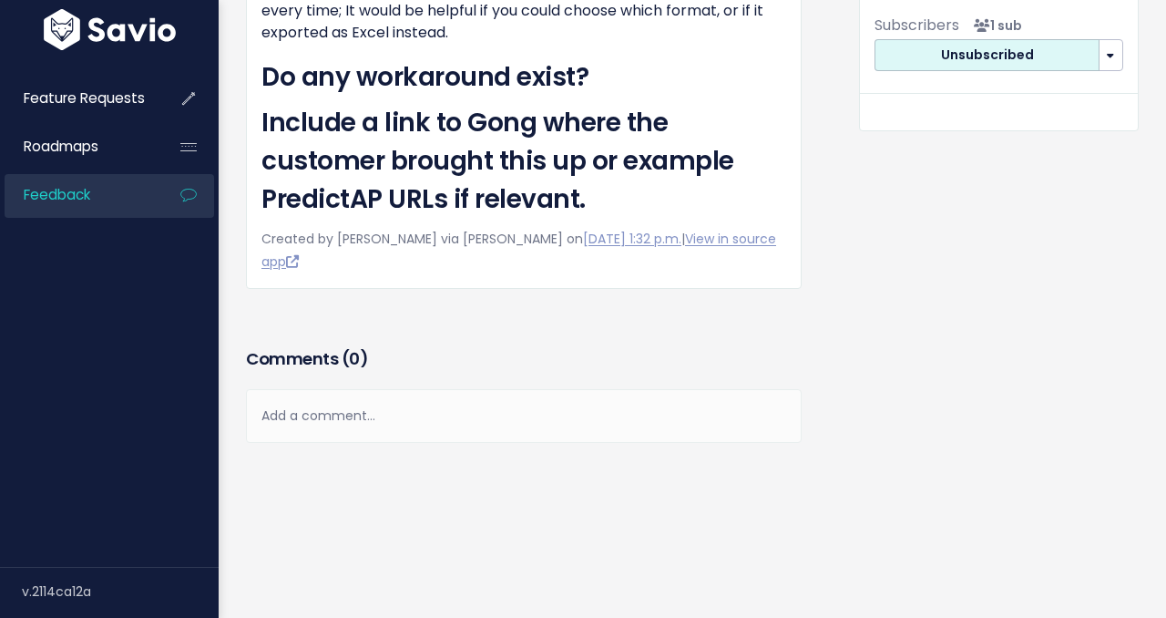
scroll to position [569, 0]
click at [387, 409] on div "Add a comment..." at bounding box center [524, 416] width 556 height 54
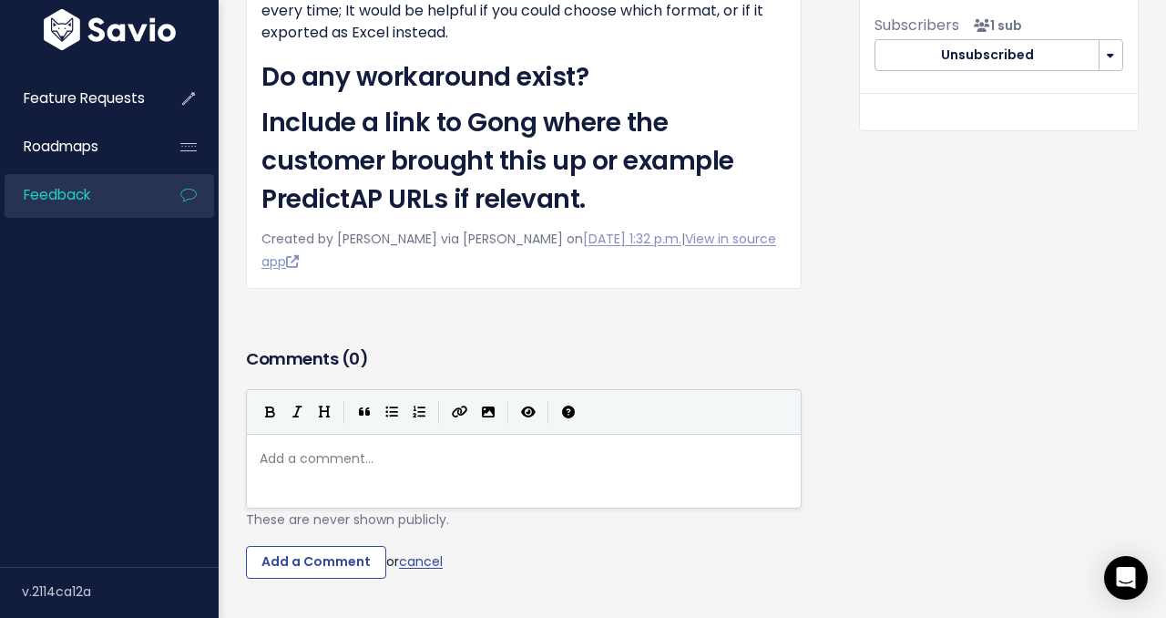
type textarea "S"
type textarea "Importance sho"
type textarea "is"
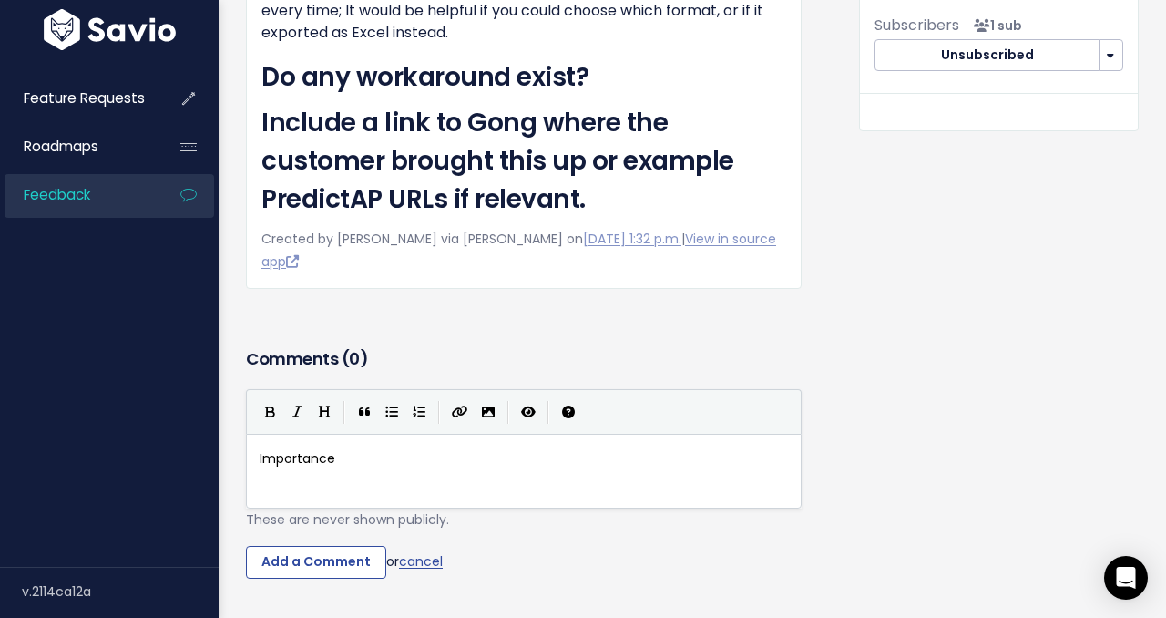
scroll to position [6, 9]
type textarea "="
type textarea "Update to Importance -="
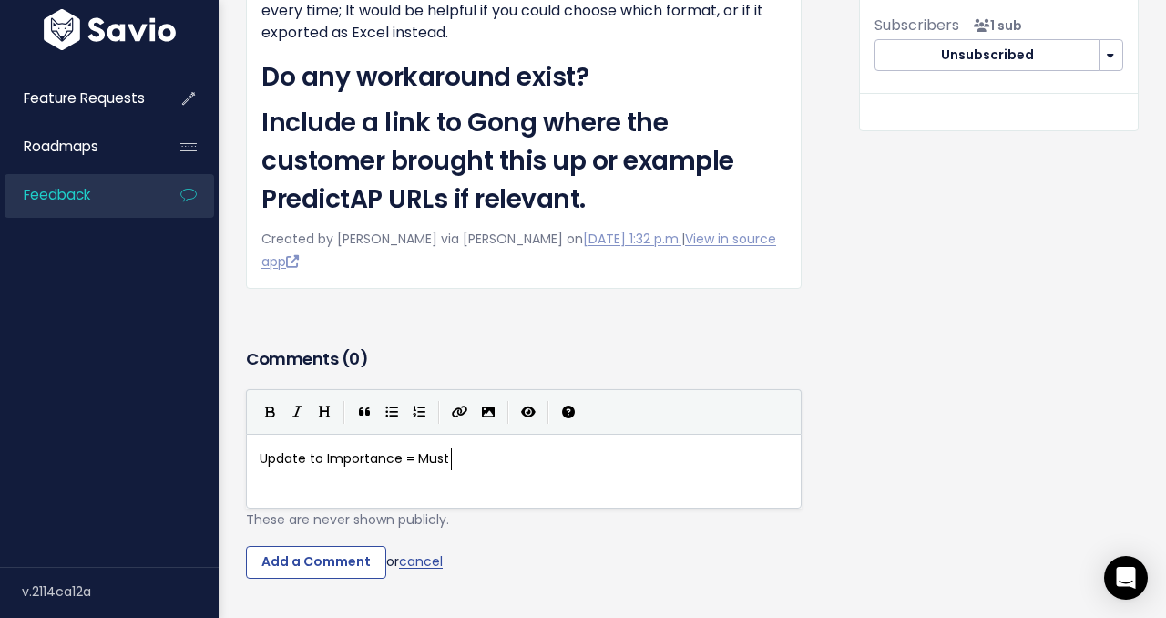
type textarea "= Must HA"
type textarea "ave"
click at [336, 564] on input "Add a Comment" at bounding box center [316, 562] width 140 height 33
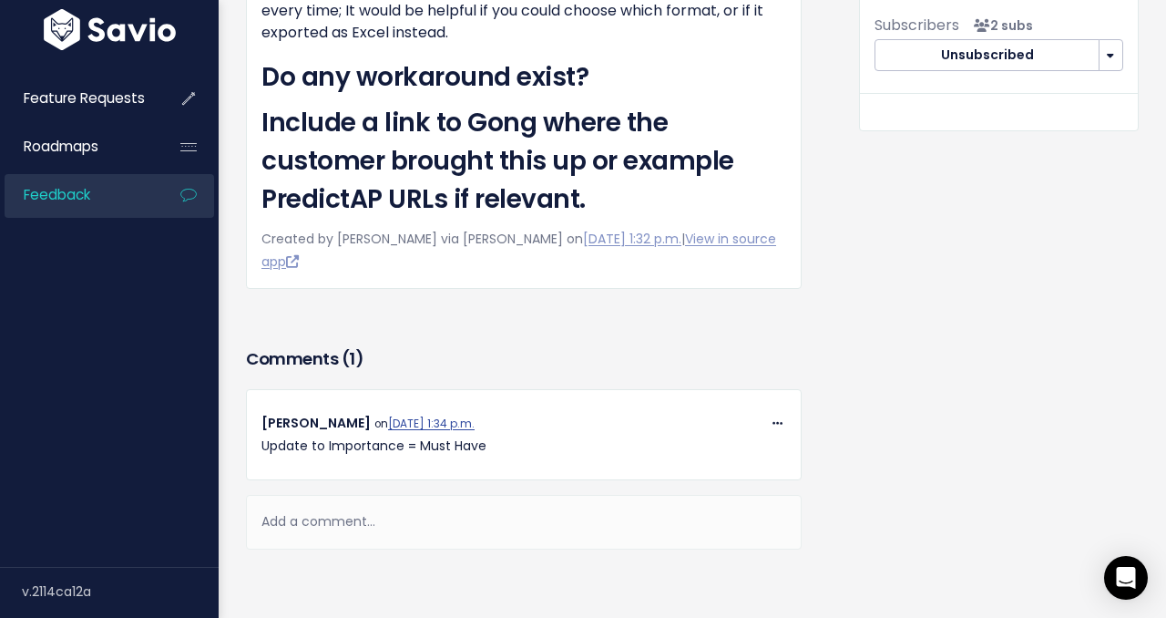
click at [312, 446] on p "Update to Importance = Must Have" at bounding box center [523, 446] width 525 height 23
click at [311, 447] on p "Update to Importance = Must Have" at bounding box center [523, 446] width 525 height 23
copy div "Update to Importance = Must Have"
click at [926, 332] on div "Feature Request — Importance Nice to have Product Features Product Area Reports…" at bounding box center [998, 119] width 307 height 1021
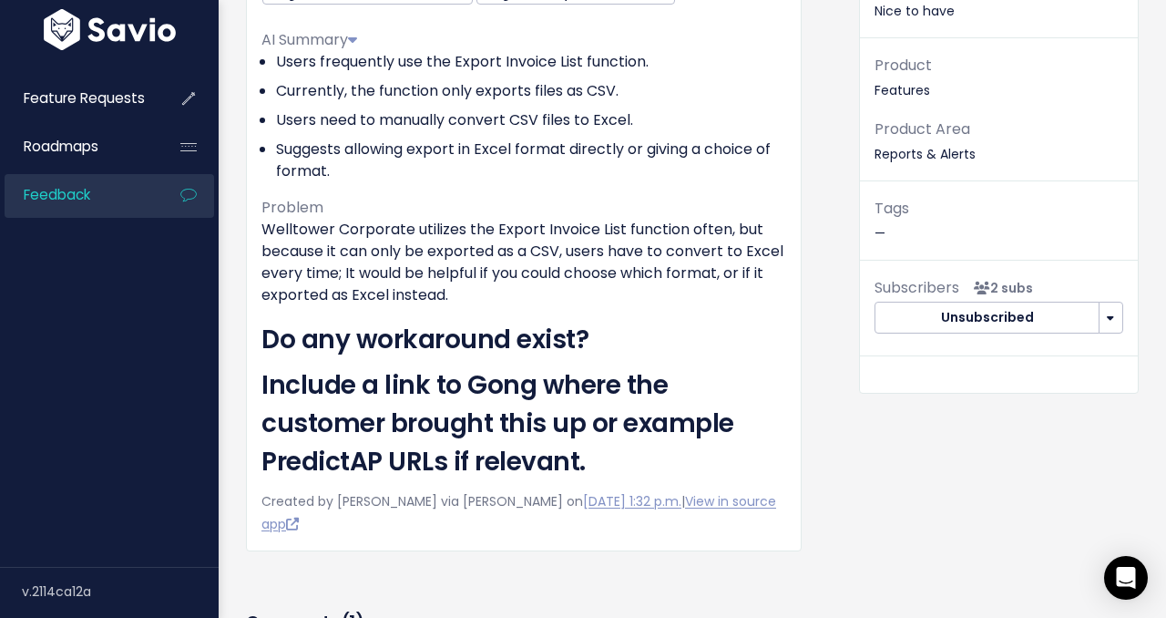
scroll to position [0, 0]
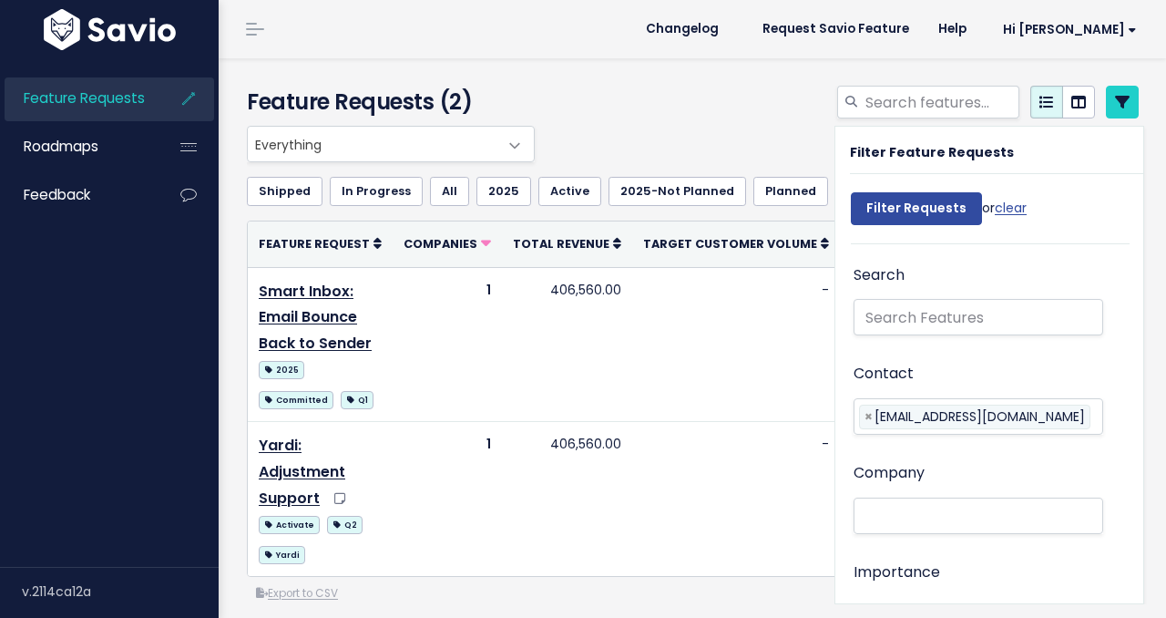
select select
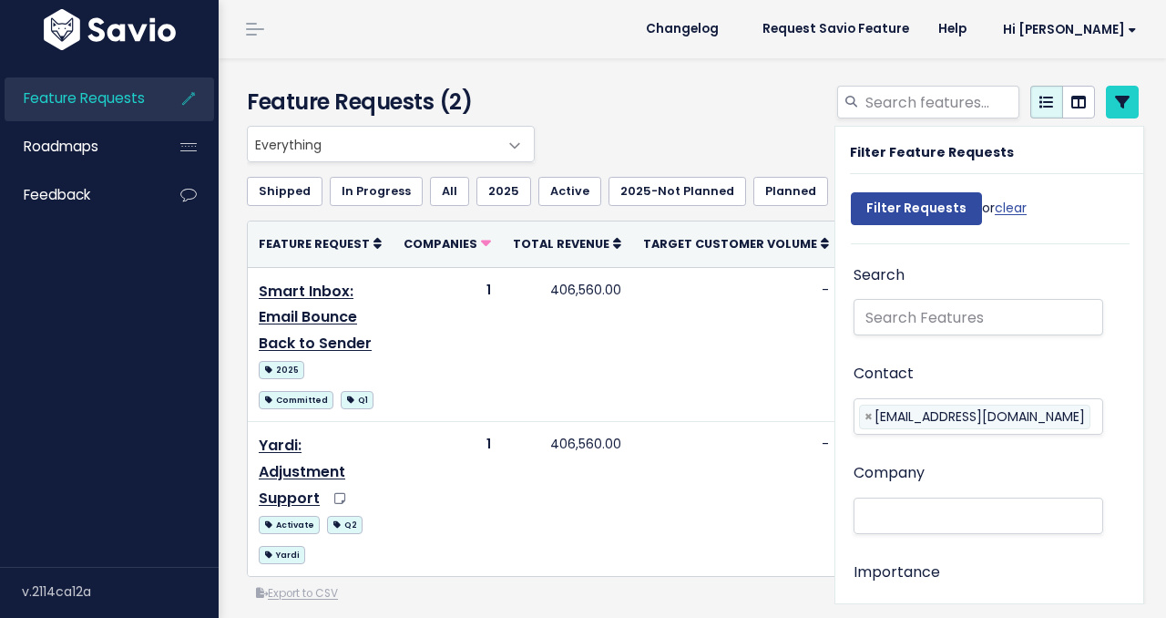
select select
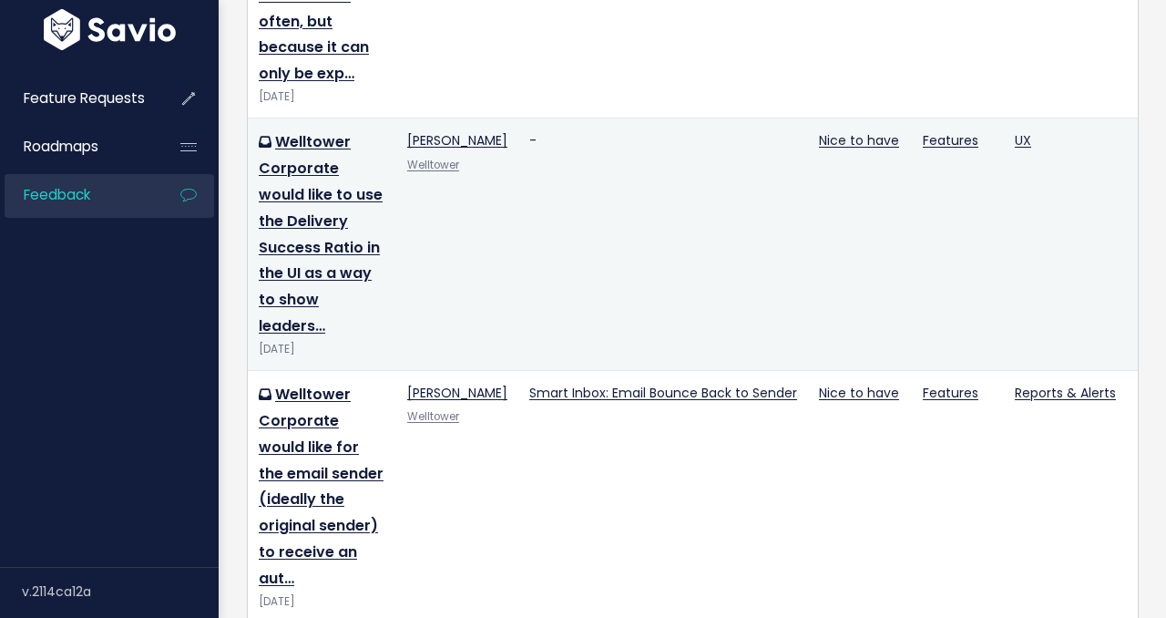
scroll to position [1401, 0]
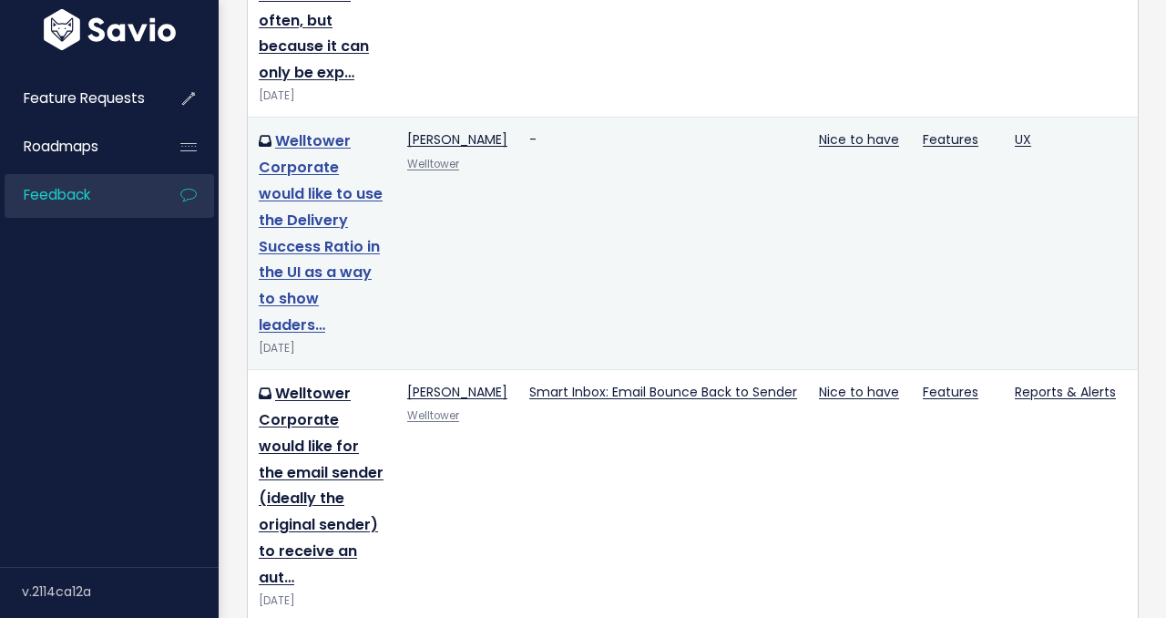
click at [341, 181] on link "Welltower Corporate would like to use the Delivery Success Ratio in the UI as a…" at bounding box center [321, 232] width 124 height 205
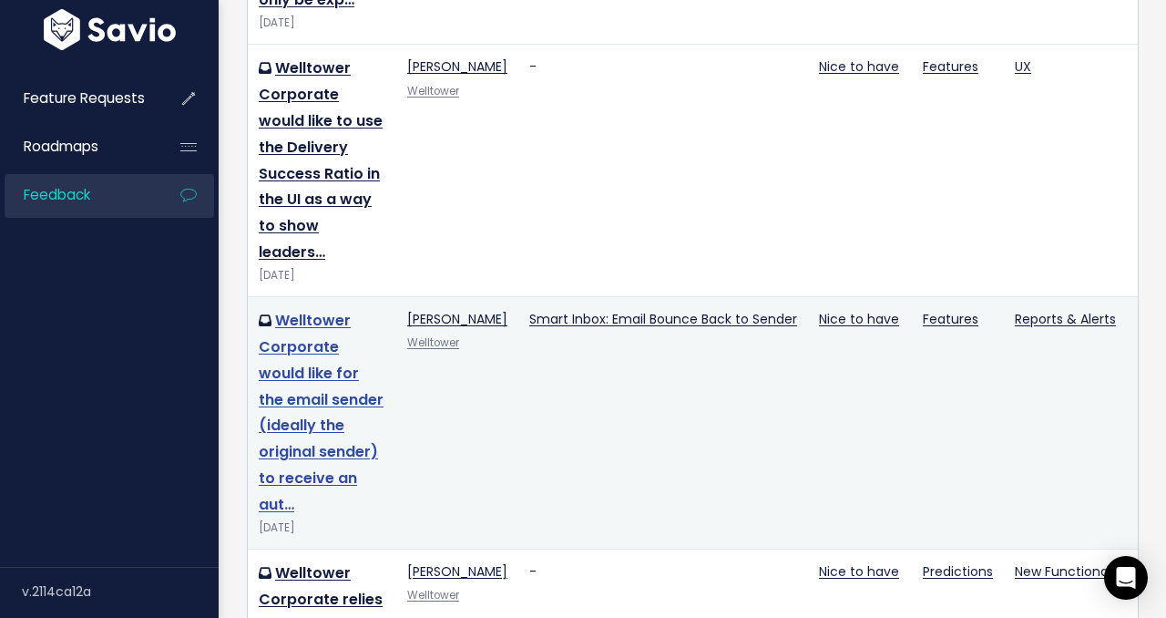
scroll to position [1484, 0]
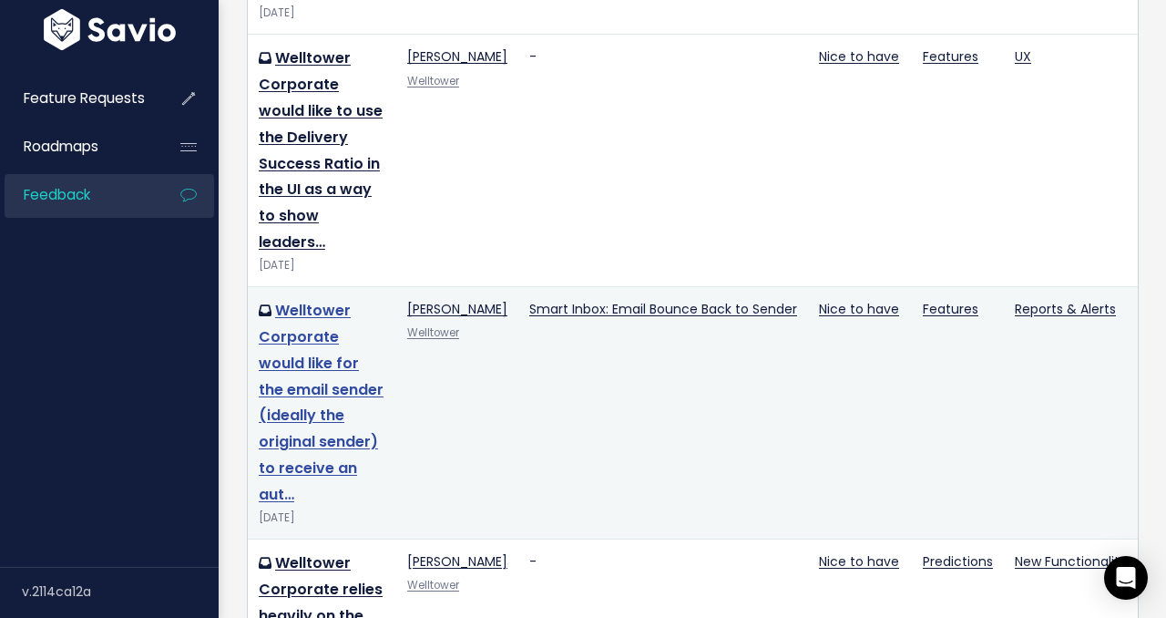
click at [310, 306] on link "Welltower Corporate would like for the email sender (ideally the original sende…" at bounding box center [321, 402] width 125 height 205
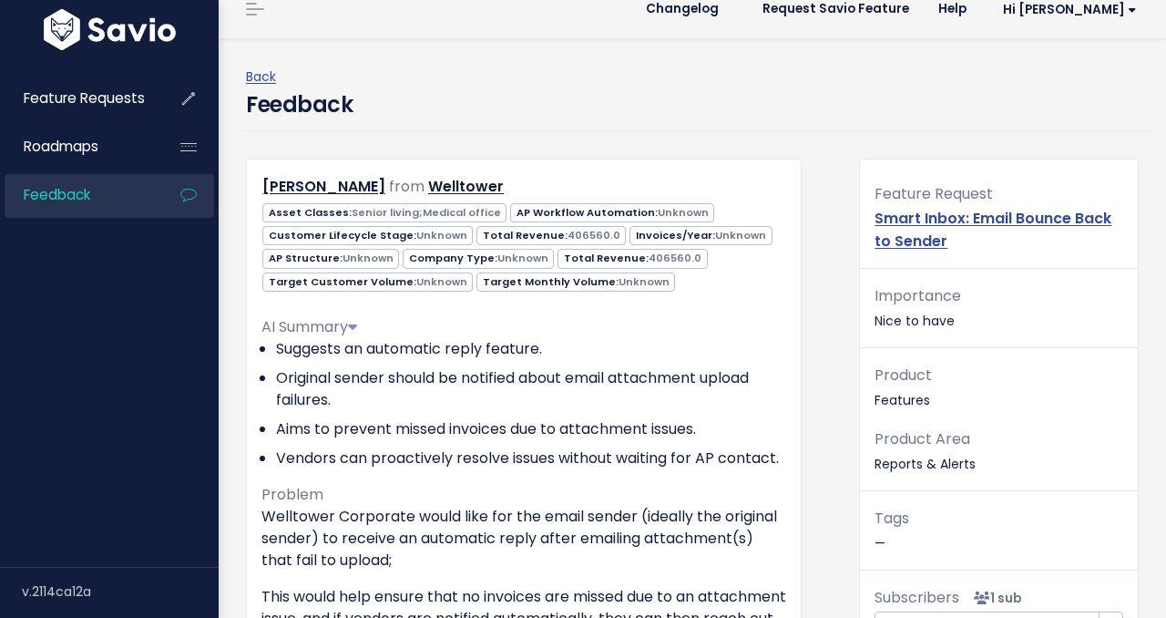
scroll to position [475, 0]
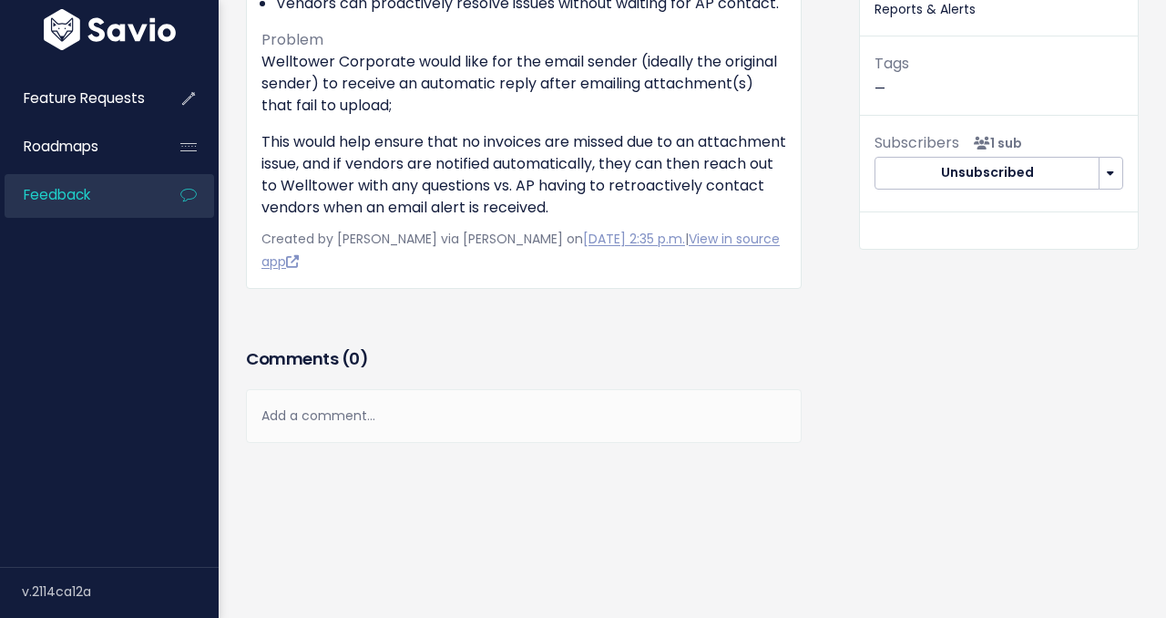
click at [339, 424] on div "Add a comment..." at bounding box center [524, 416] width 556 height 54
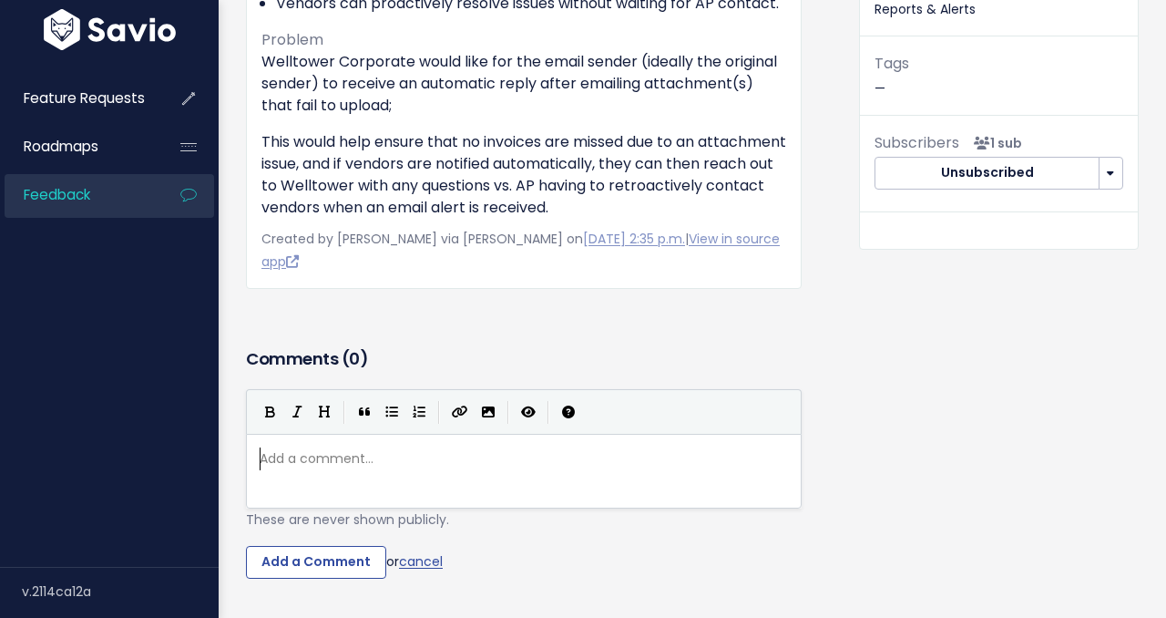
scroll to position [6, 0]
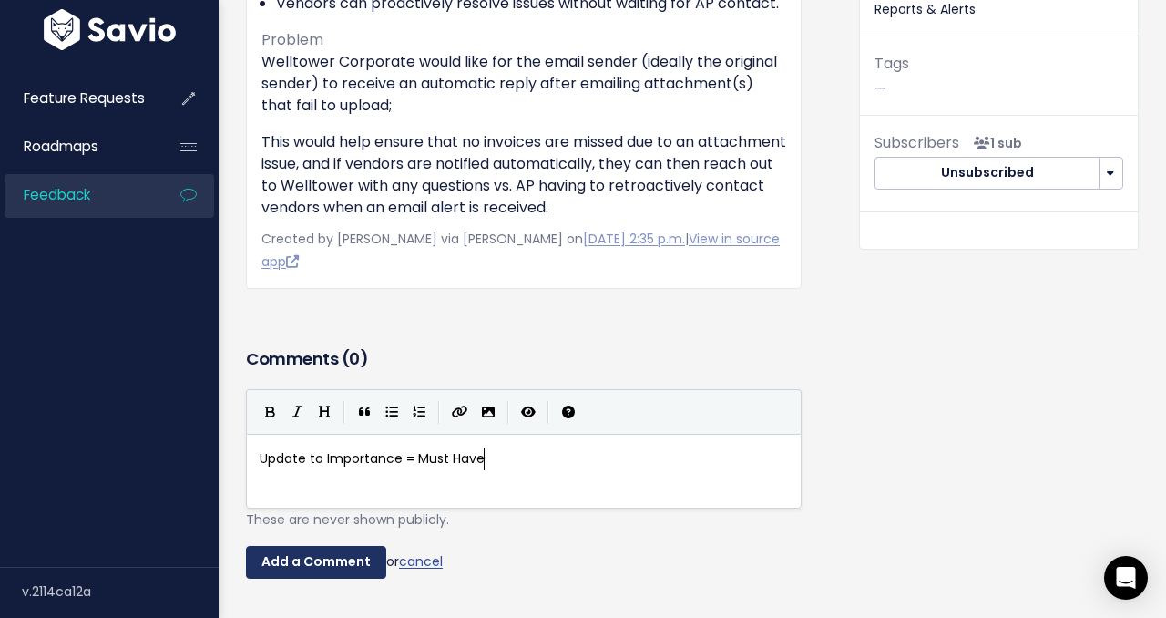
click at [328, 567] on input "Add a Comment" at bounding box center [316, 562] width 140 height 33
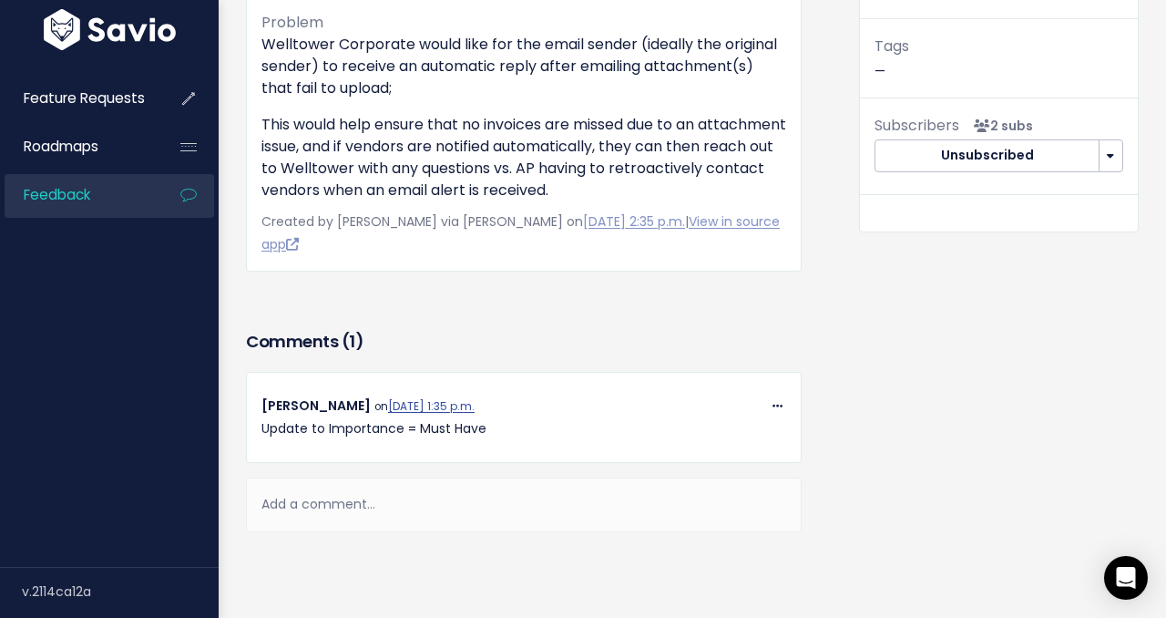
scroll to position [490, 0]
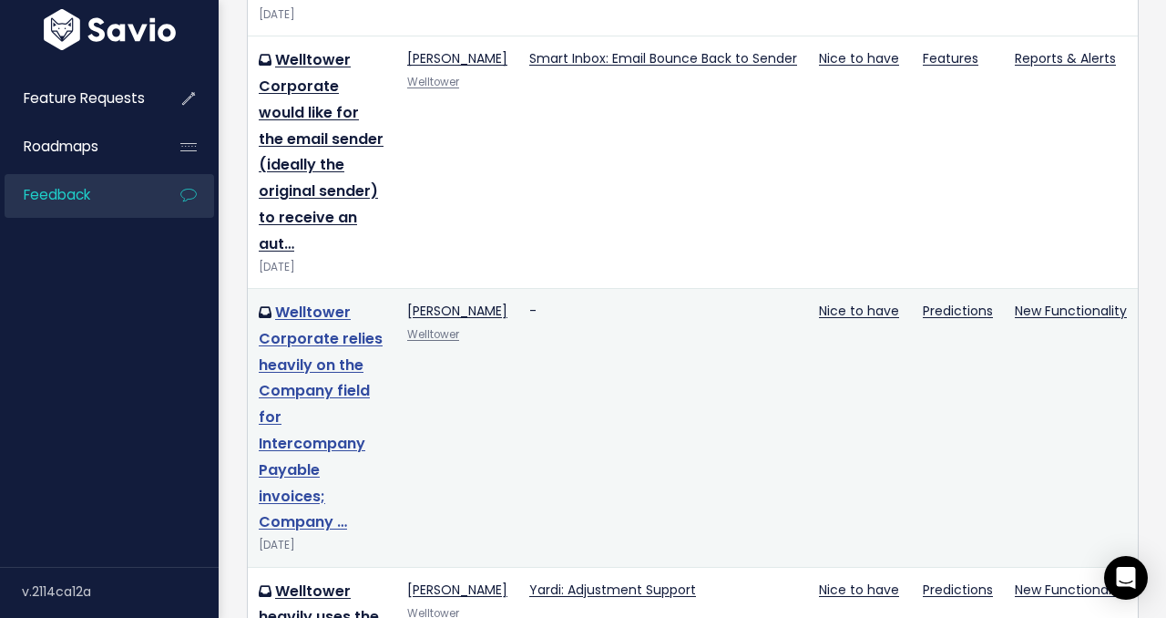
scroll to position [1735, 0]
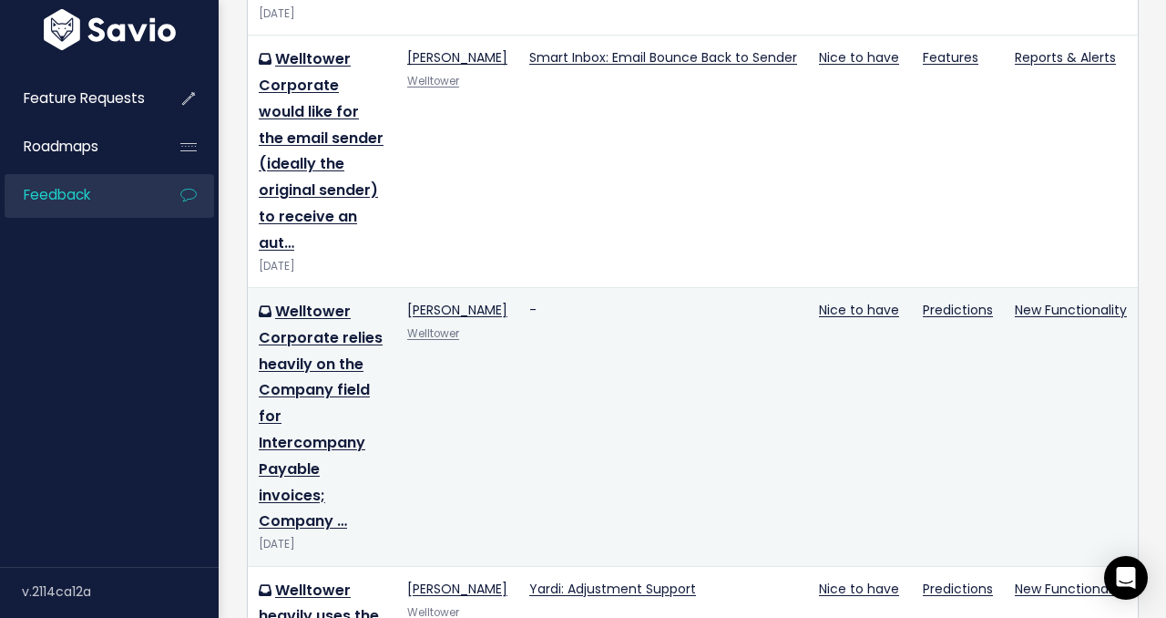
click at [301, 287] on td "Welltower Corporate relies heavily on the Company field for Intercompany Payabl…" at bounding box center [322, 426] width 148 height 279
click at [302, 287] on td "Welltower Corporate relies heavily on the Company field for Intercompany Payabl…" at bounding box center [322, 426] width 148 height 279
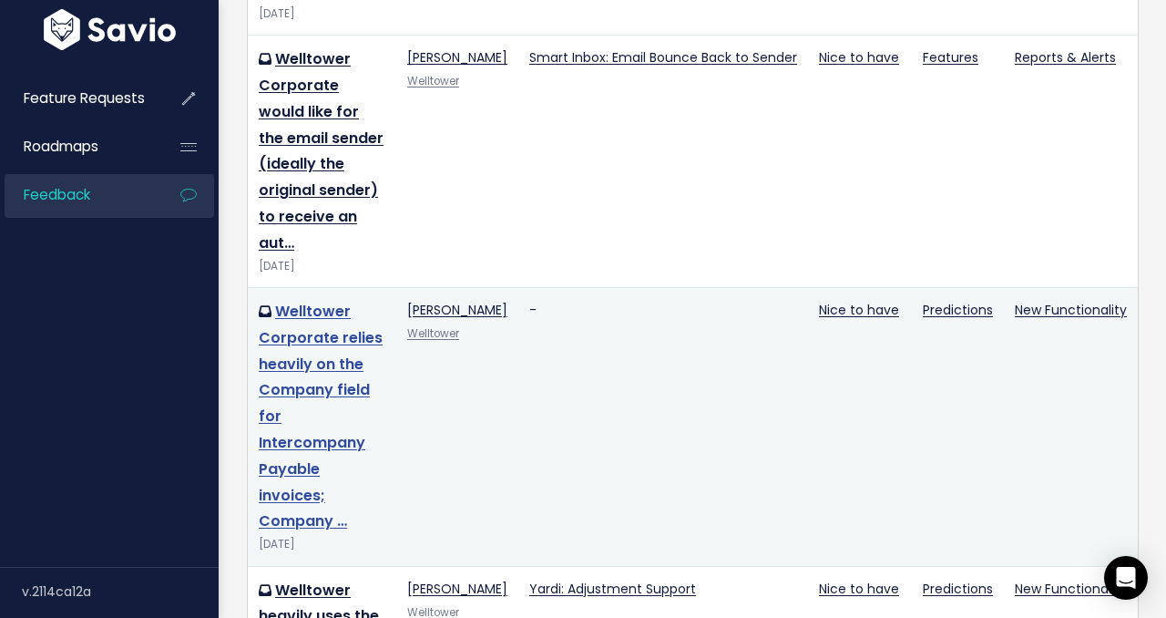
click at [300, 301] on link "Welltower Corporate relies heavily on the Company field for Intercompany Payabl…" at bounding box center [321, 416] width 124 height 230
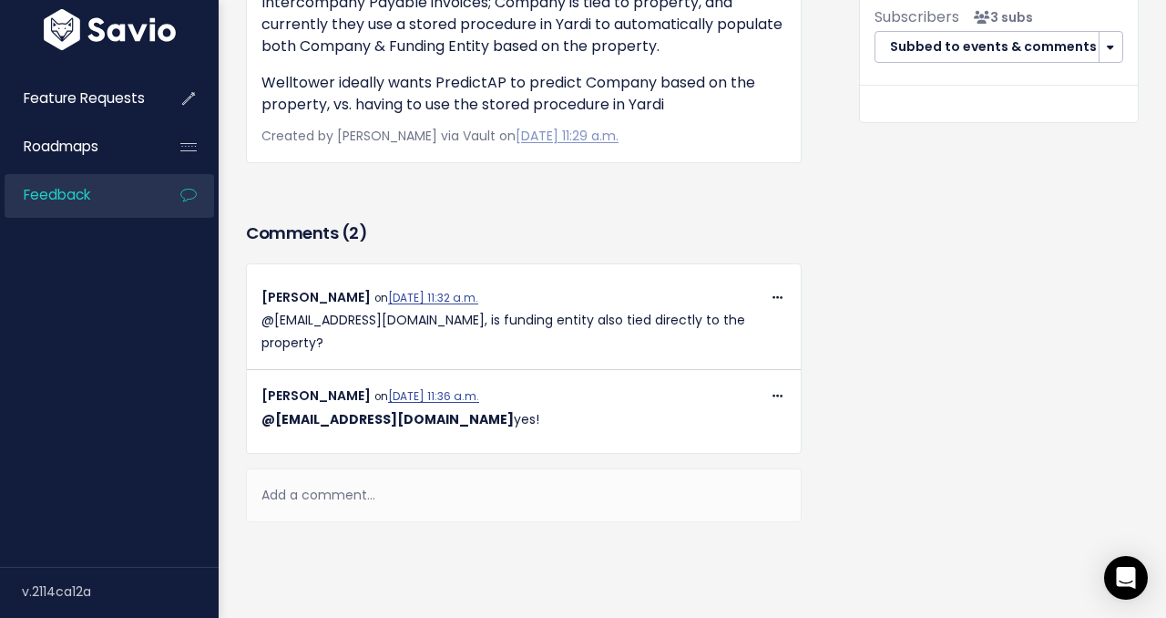
scroll to position [634, 0]
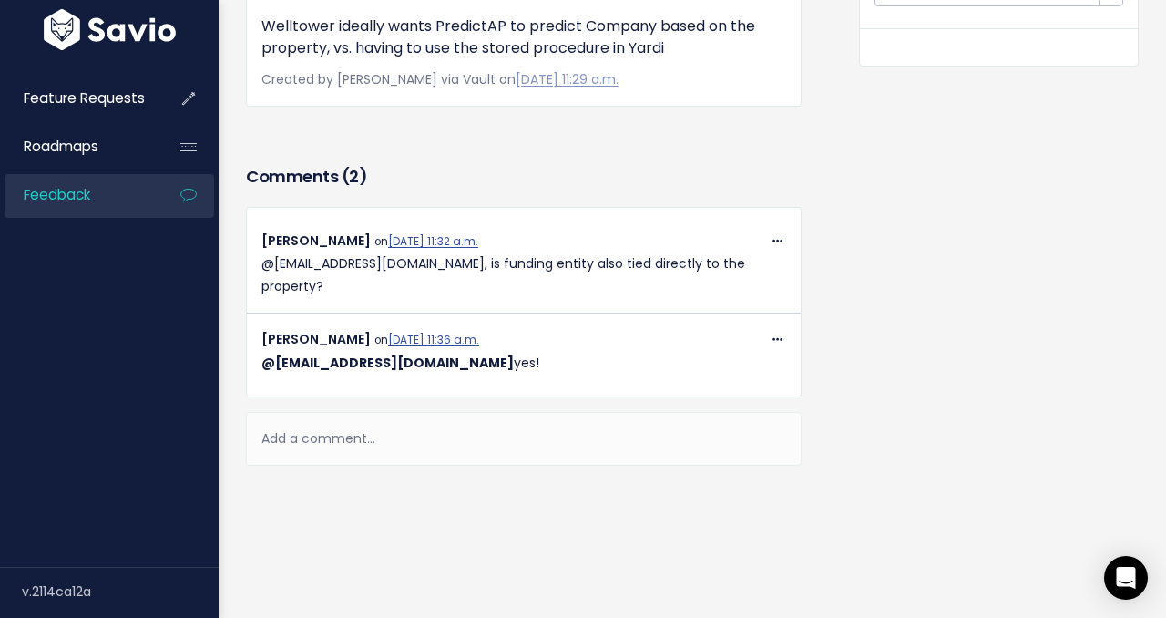
click at [338, 422] on div "Add a comment..." at bounding box center [524, 439] width 556 height 54
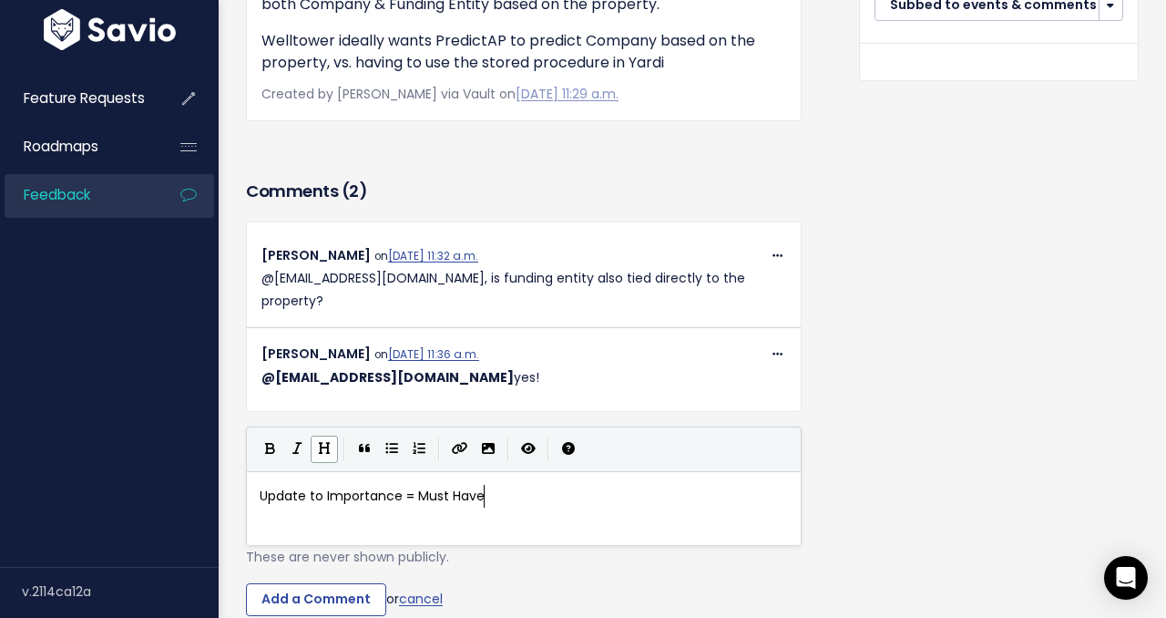
scroll to position [619, 0]
click at [277, 584] on input "Add a Comment" at bounding box center [316, 600] width 140 height 33
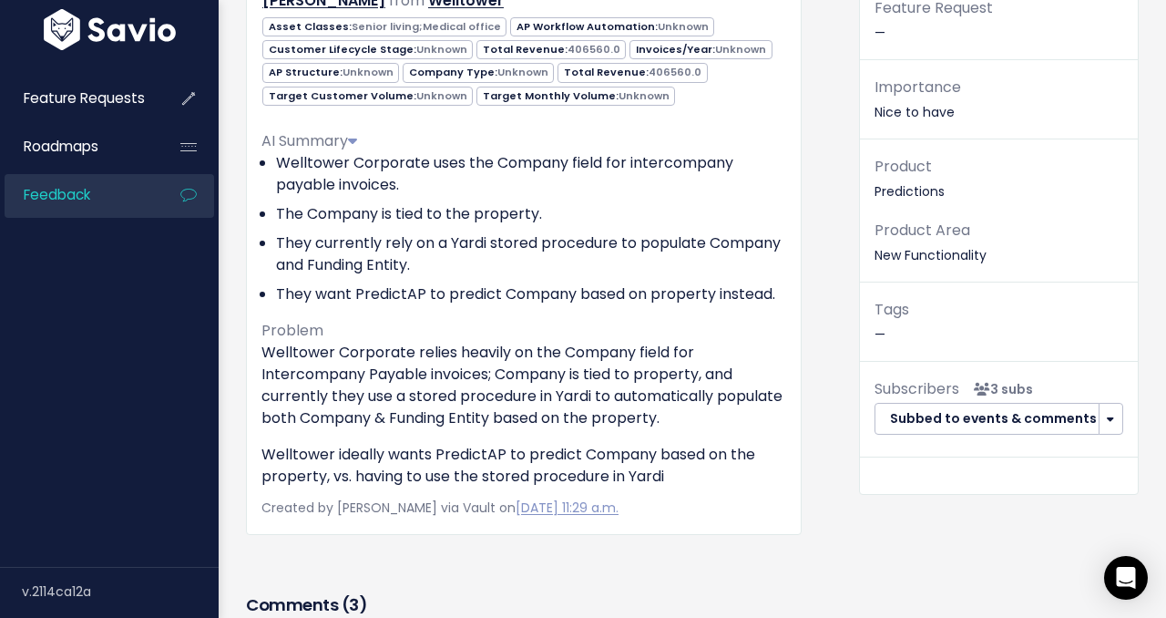
scroll to position [204, 0]
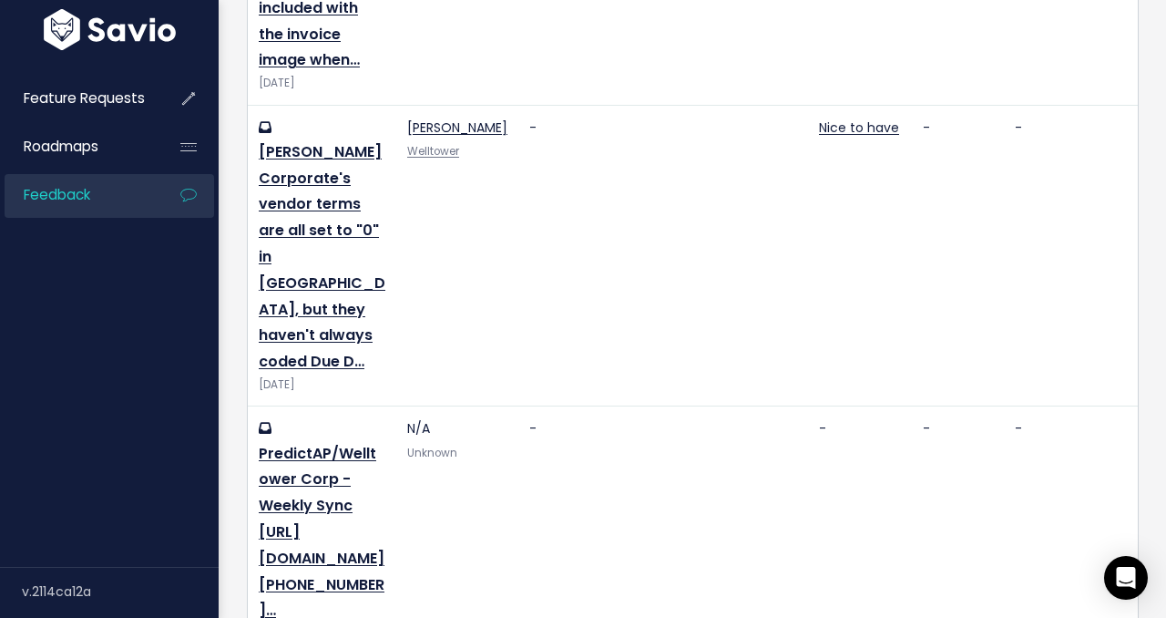
scroll to position [607, 0]
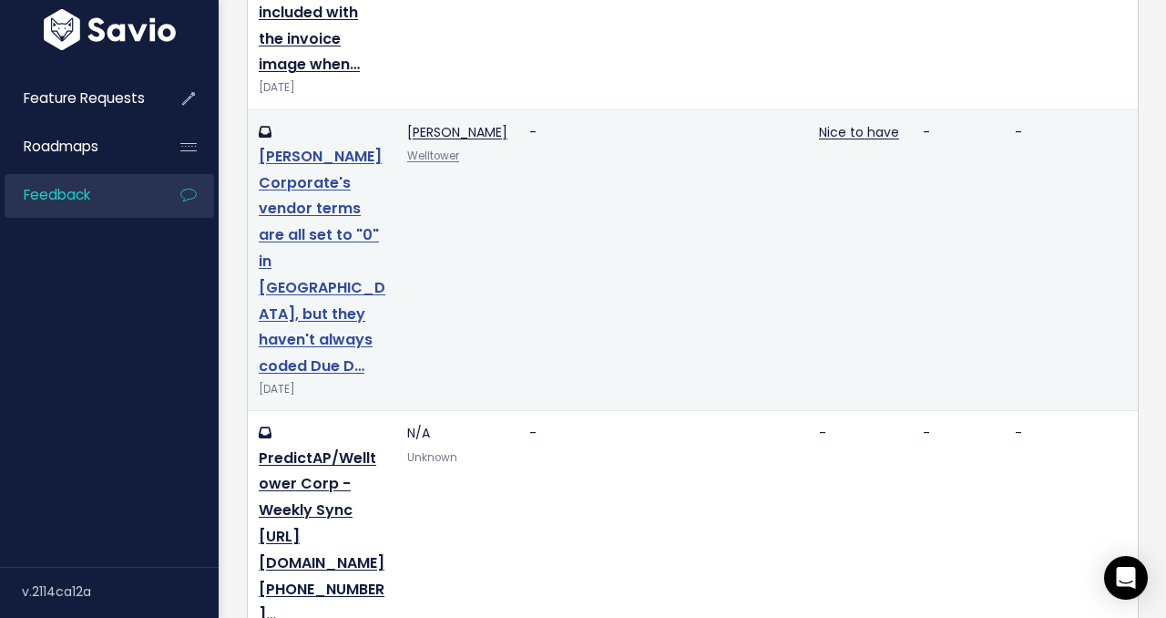
click at [322, 243] on link "[PERSON_NAME] Corporate's vendor terms are all set to "0" in [GEOGRAPHIC_DATA],…" at bounding box center [322, 261] width 127 height 230
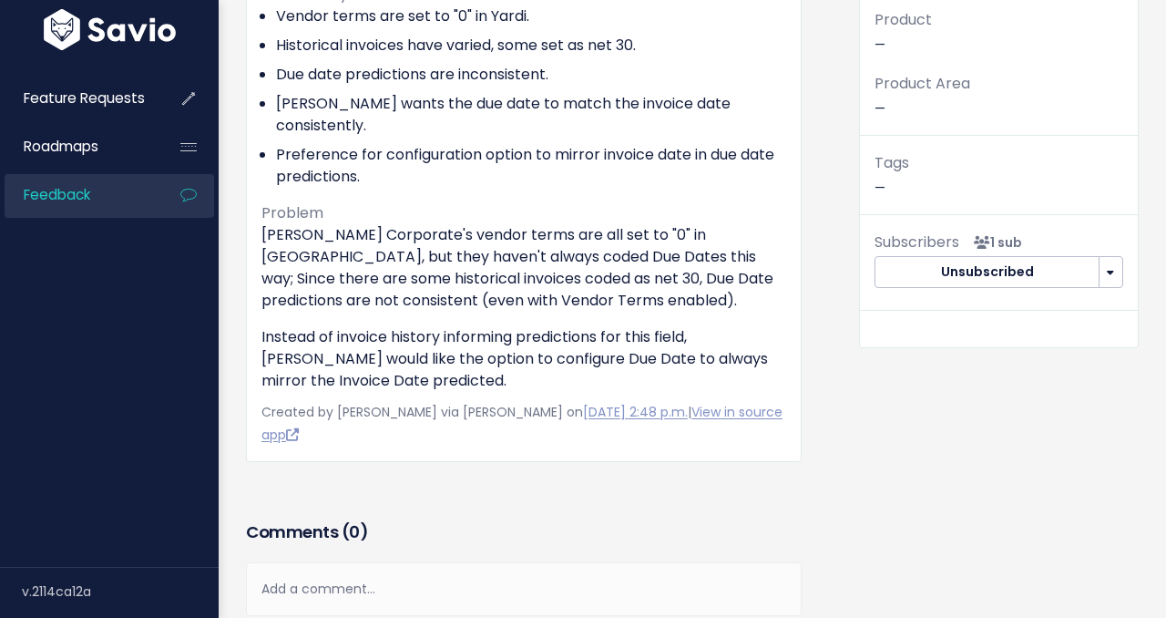
scroll to position [455, 0]
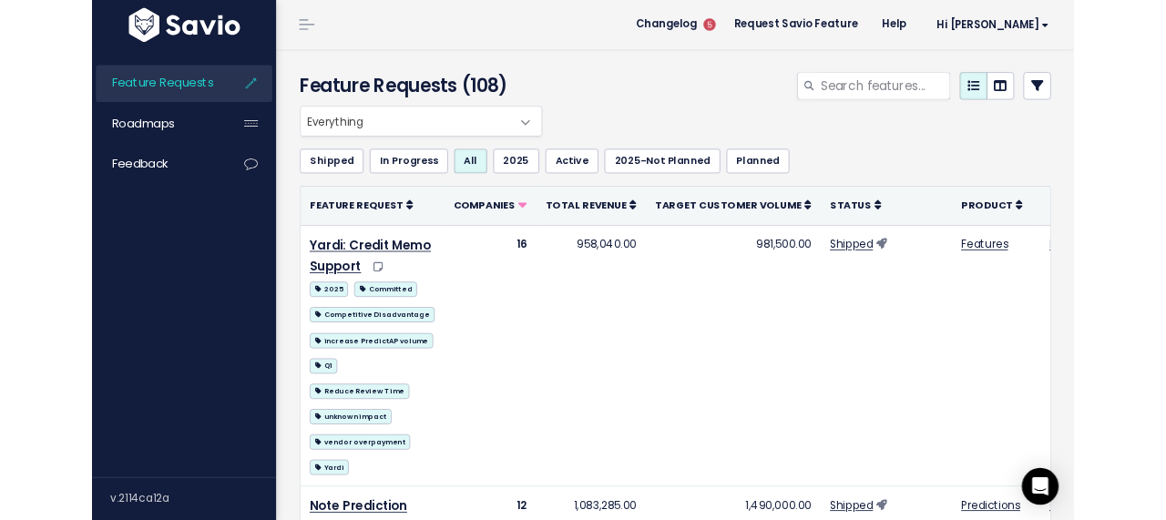
scroll to position [1, 0]
